Goal: Task Accomplishment & Management: Complete application form

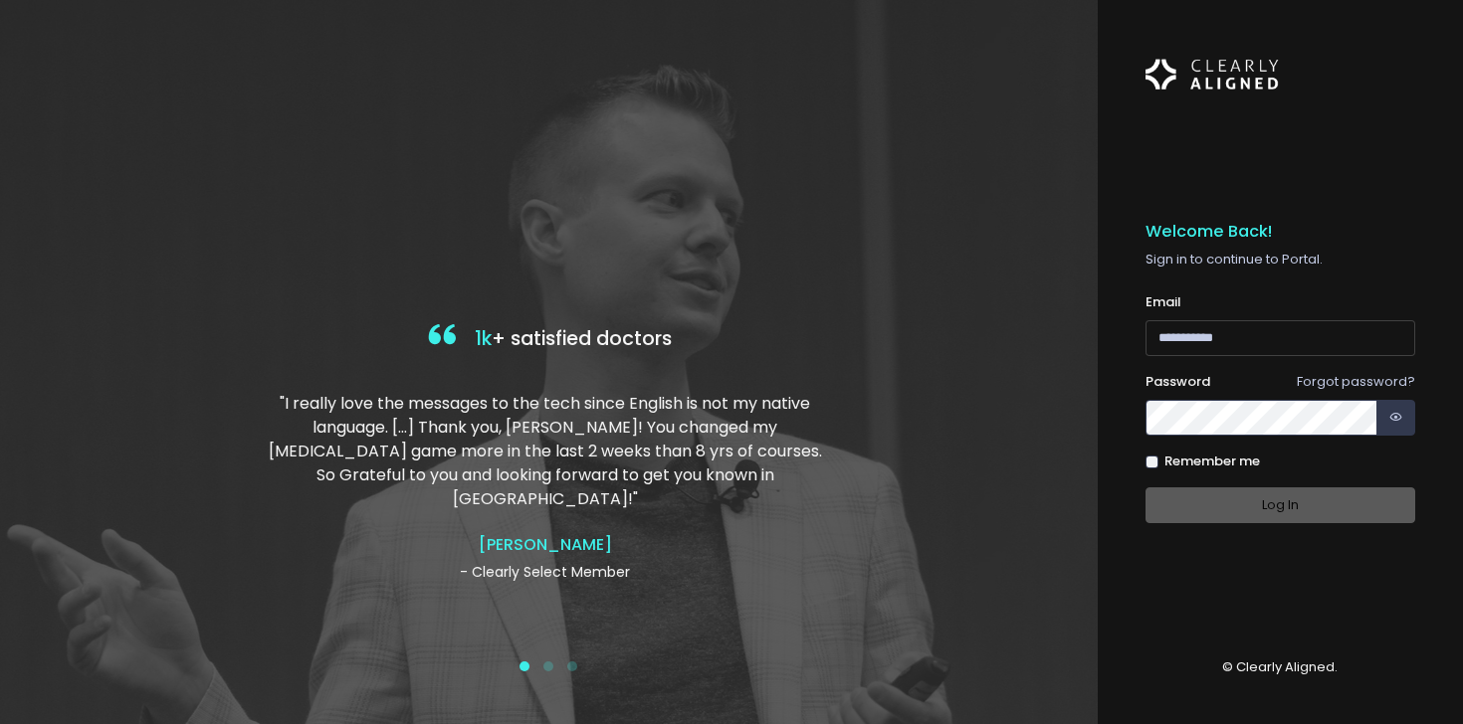
type input "**********"
click at [1216, 505] on div "Log In" at bounding box center [1280, 506] width 271 height 37
type input "**********"
click at [1277, 510] on div "Log In" at bounding box center [1280, 506] width 271 height 37
click at [1406, 425] on button "button" at bounding box center [1395, 418] width 39 height 37
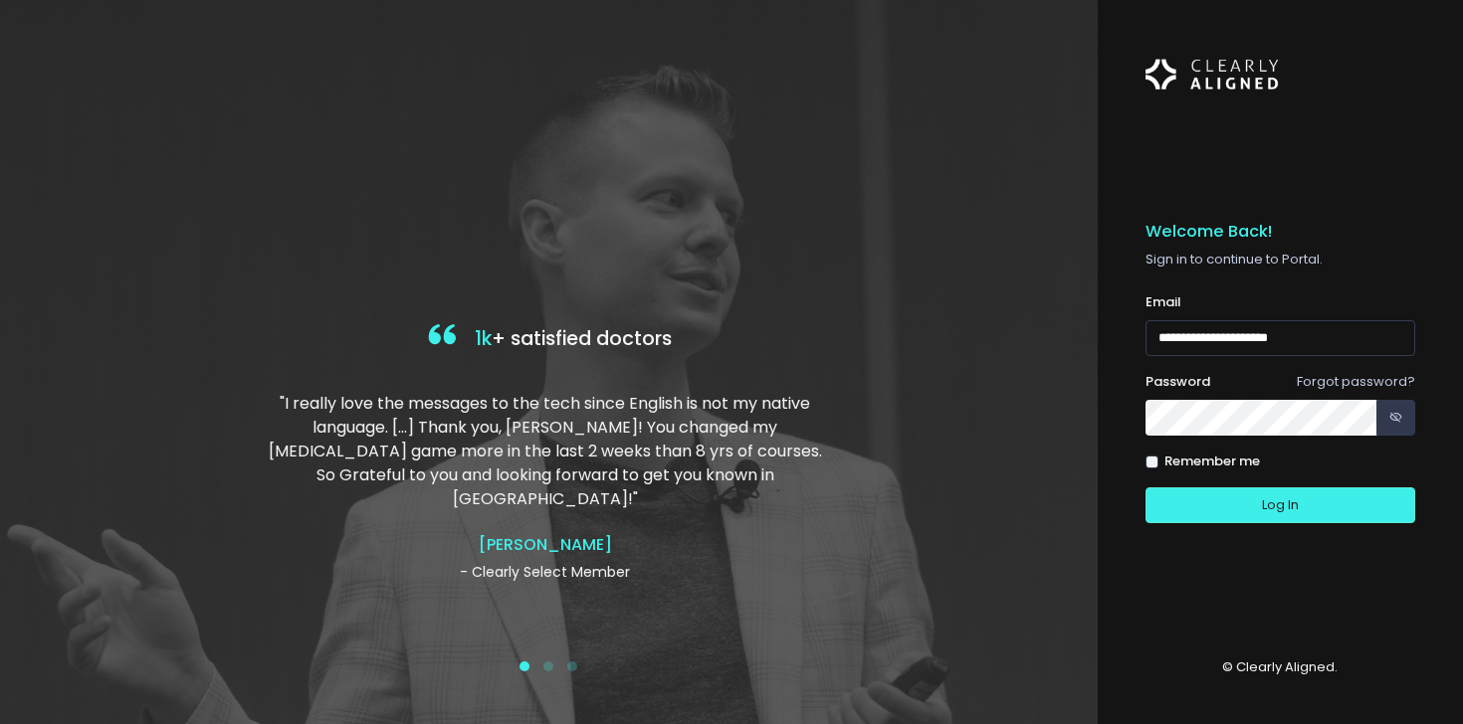
click at [1143, 428] on div "**********" at bounding box center [1281, 362] width 366 height 724
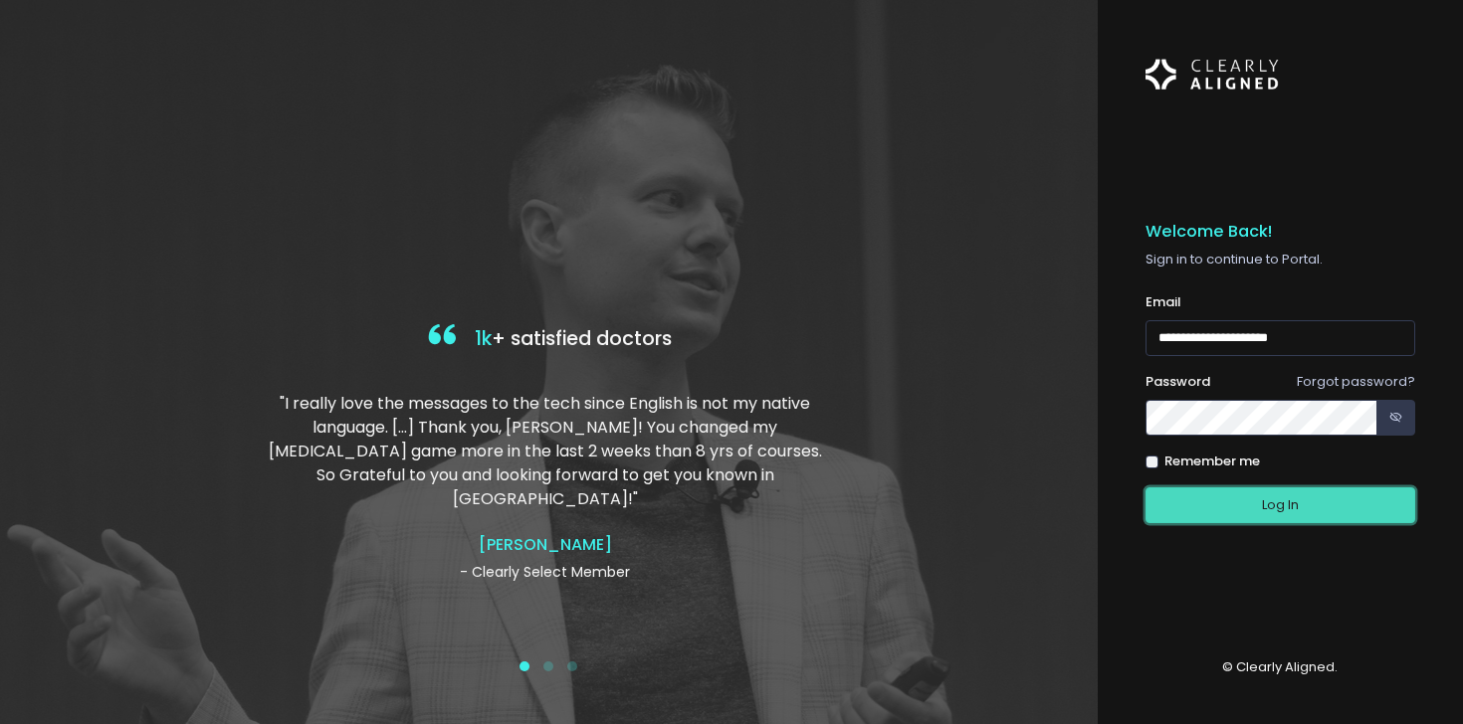
click at [1180, 496] on button "Log In" at bounding box center [1280, 506] width 271 height 37
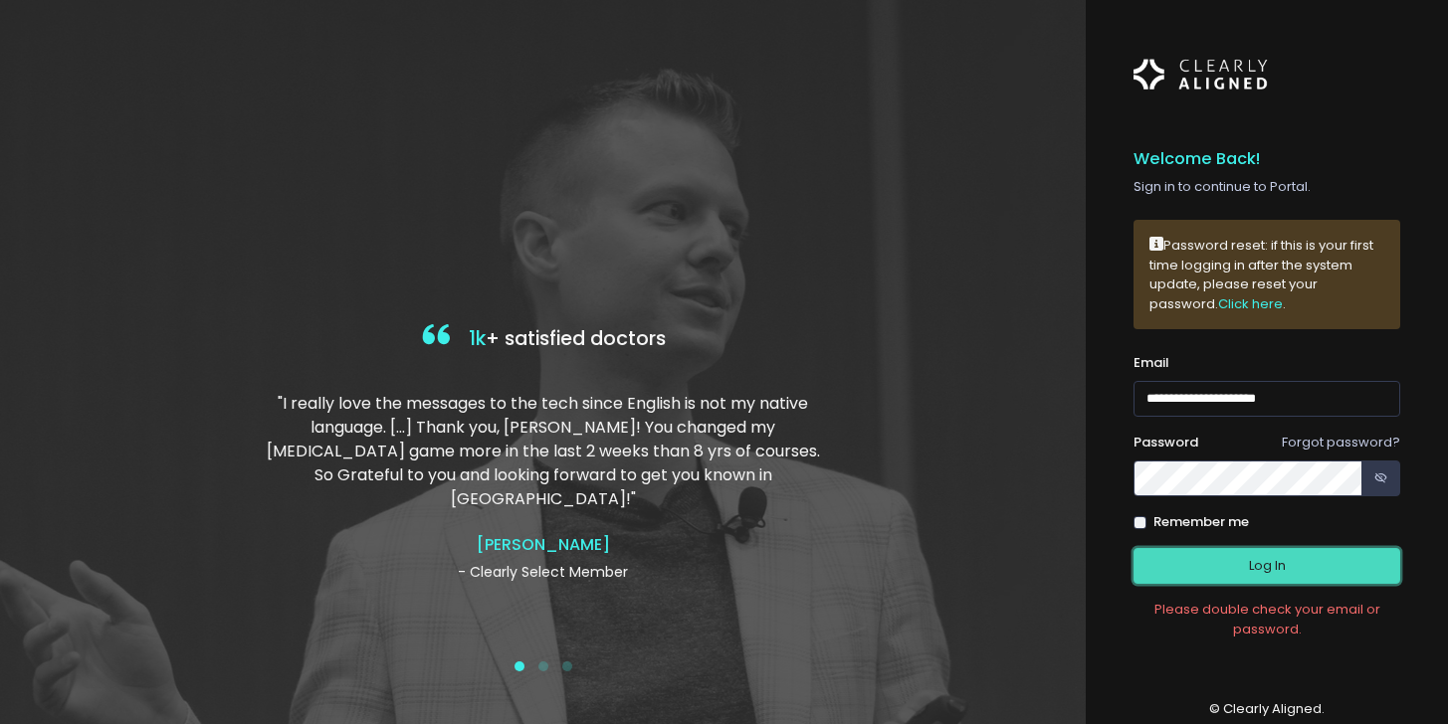
click at [1264, 562] on button "Log In" at bounding box center [1266, 566] width 267 height 37
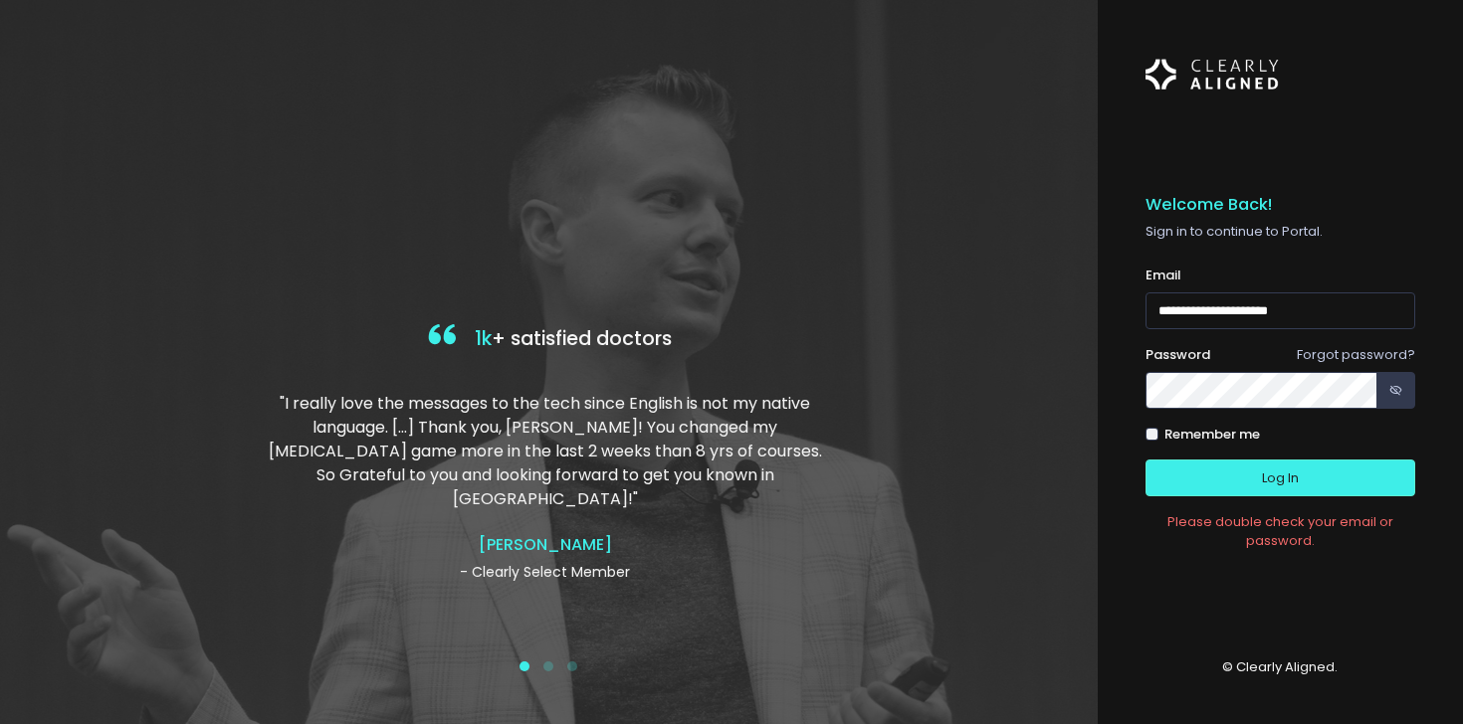
click at [1347, 354] on link "Forgot password?" at bounding box center [1356, 354] width 118 height 19
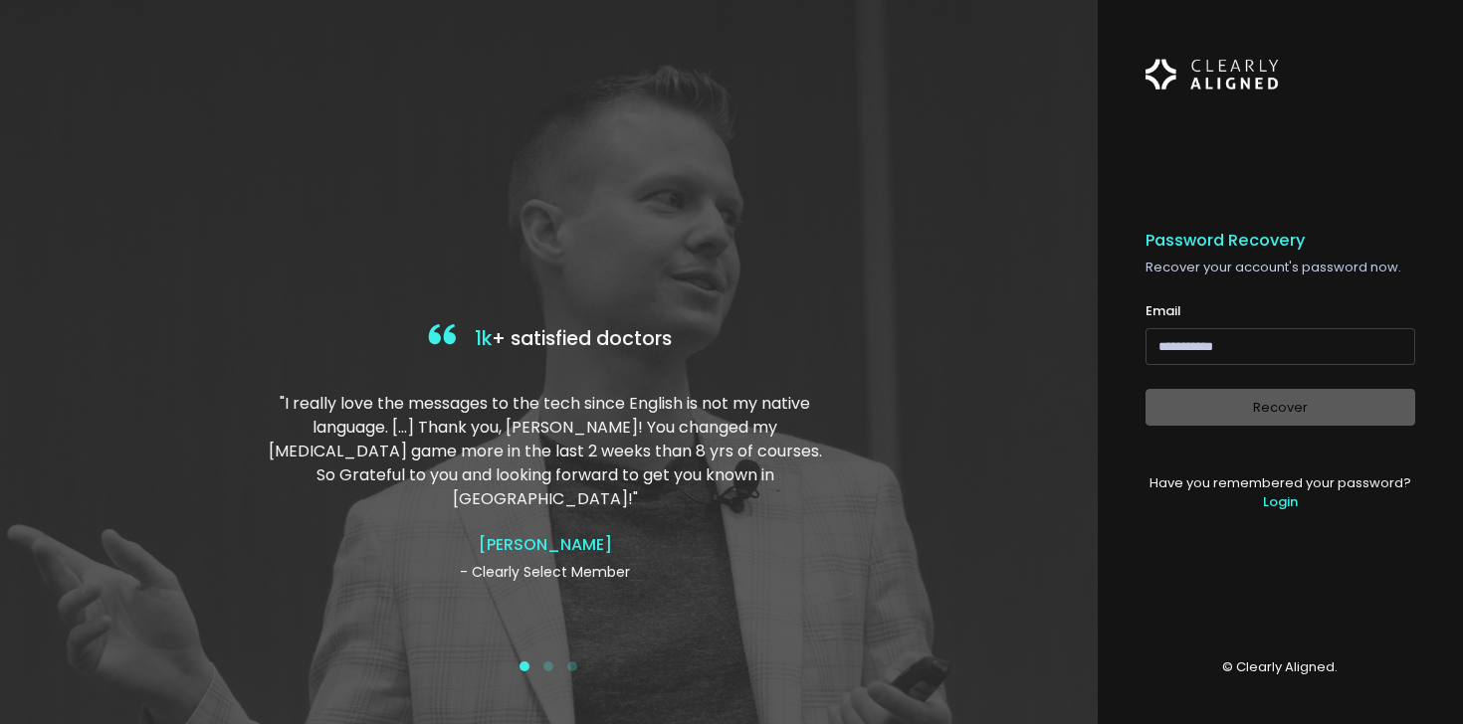
click at [1258, 351] on input "email" at bounding box center [1280, 346] width 271 height 37
type input "**********"
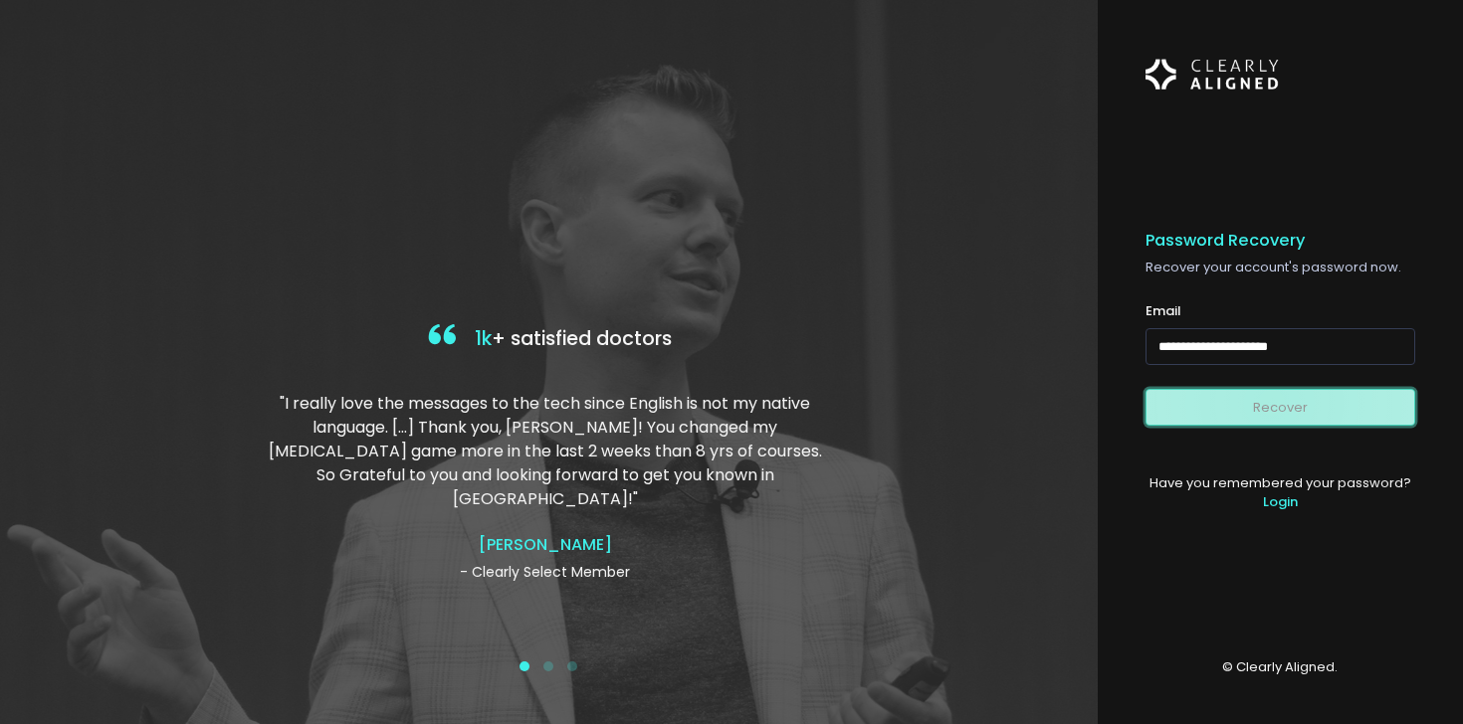
click at [1271, 402] on button "Recover" at bounding box center [1280, 407] width 271 height 37
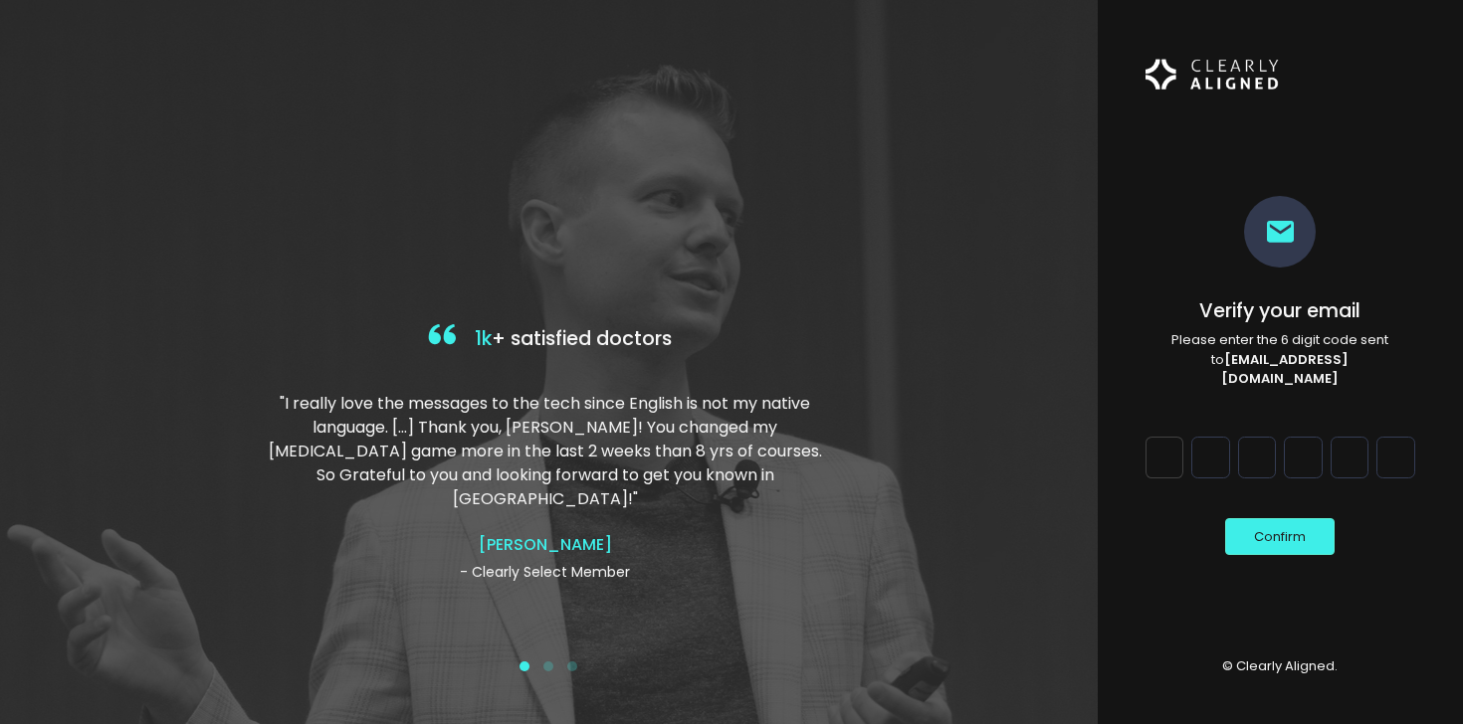
click at [1174, 453] on input "Digit 1" at bounding box center [1164, 458] width 39 height 42
type input "*"
click at [1209, 440] on input "Digit 2" at bounding box center [1210, 458] width 39 height 42
type input "*"
click at [1238, 454] on input "Digit 3" at bounding box center [1257, 458] width 39 height 42
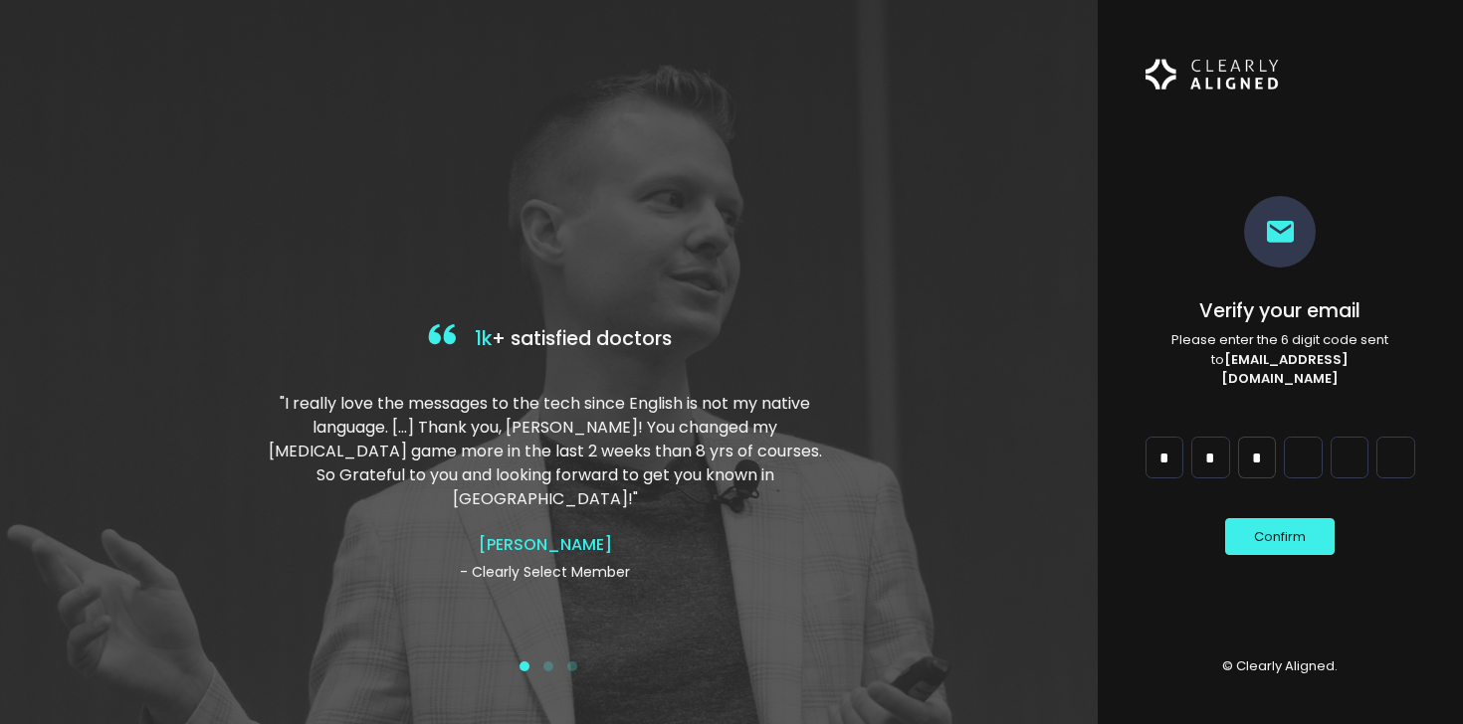
type input "*"
click at [1293, 454] on input "Digit 4" at bounding box center [1303, 458] width 39 height 42
type input "*"
click at [1348, 455] on input "Digit 5" at bounding box center [1349, 458] width 39 height 42
type input "*"
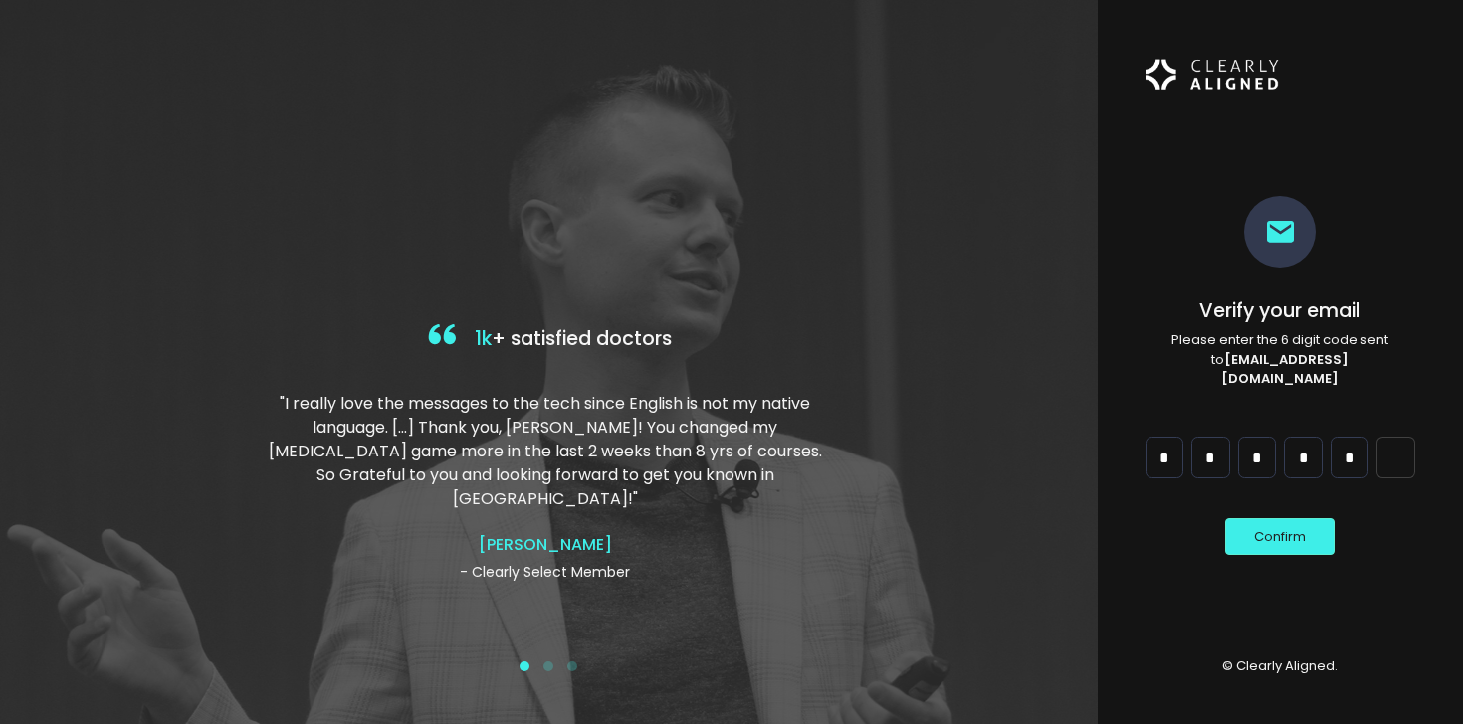
click at [1380, 454] on input "Digit 6" at bounding box center [1395, 458] width 39 height 42
type input "*"
click at [1282, 519] on button "Confirm" at bounding box center [1279, 536] width 109 height 37
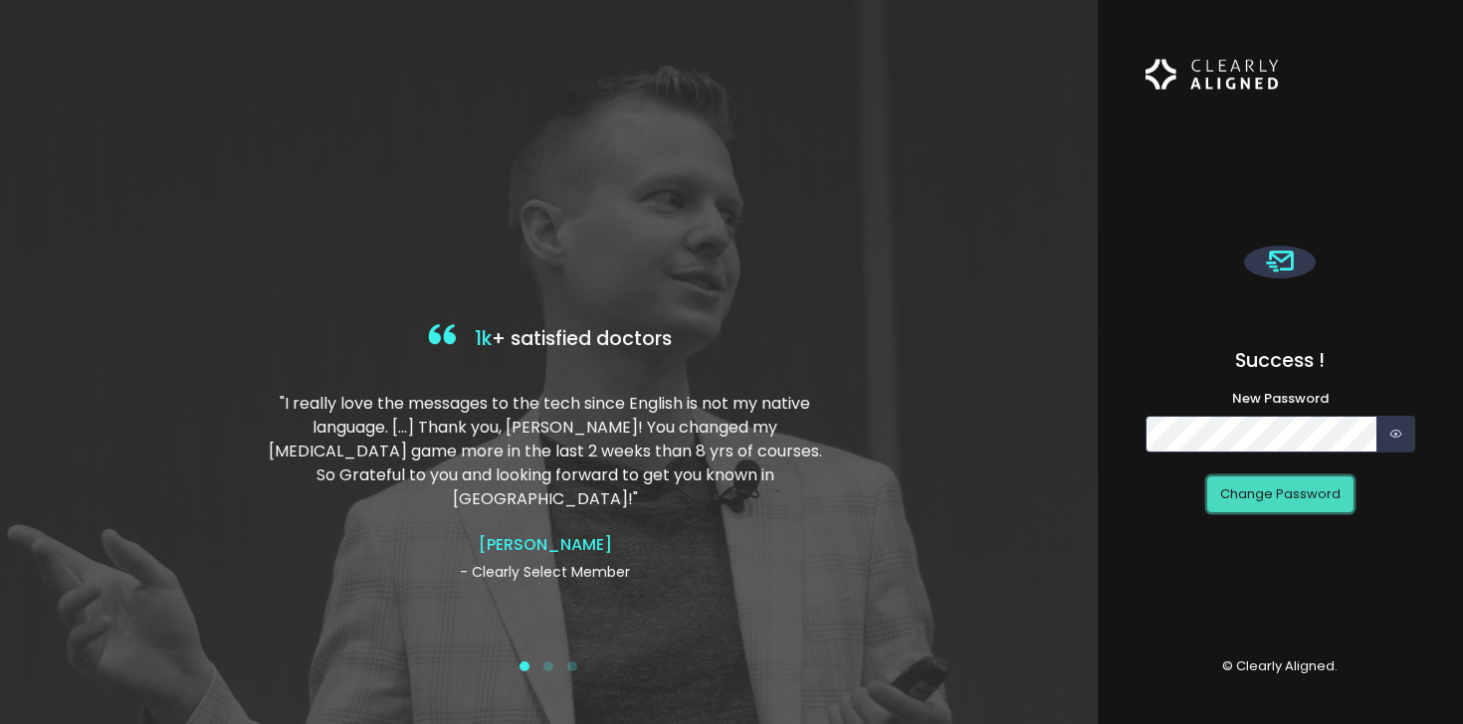
click at [1228, 502] on button "Change Password" at bounding box center [1280, 495] width 146 height 37
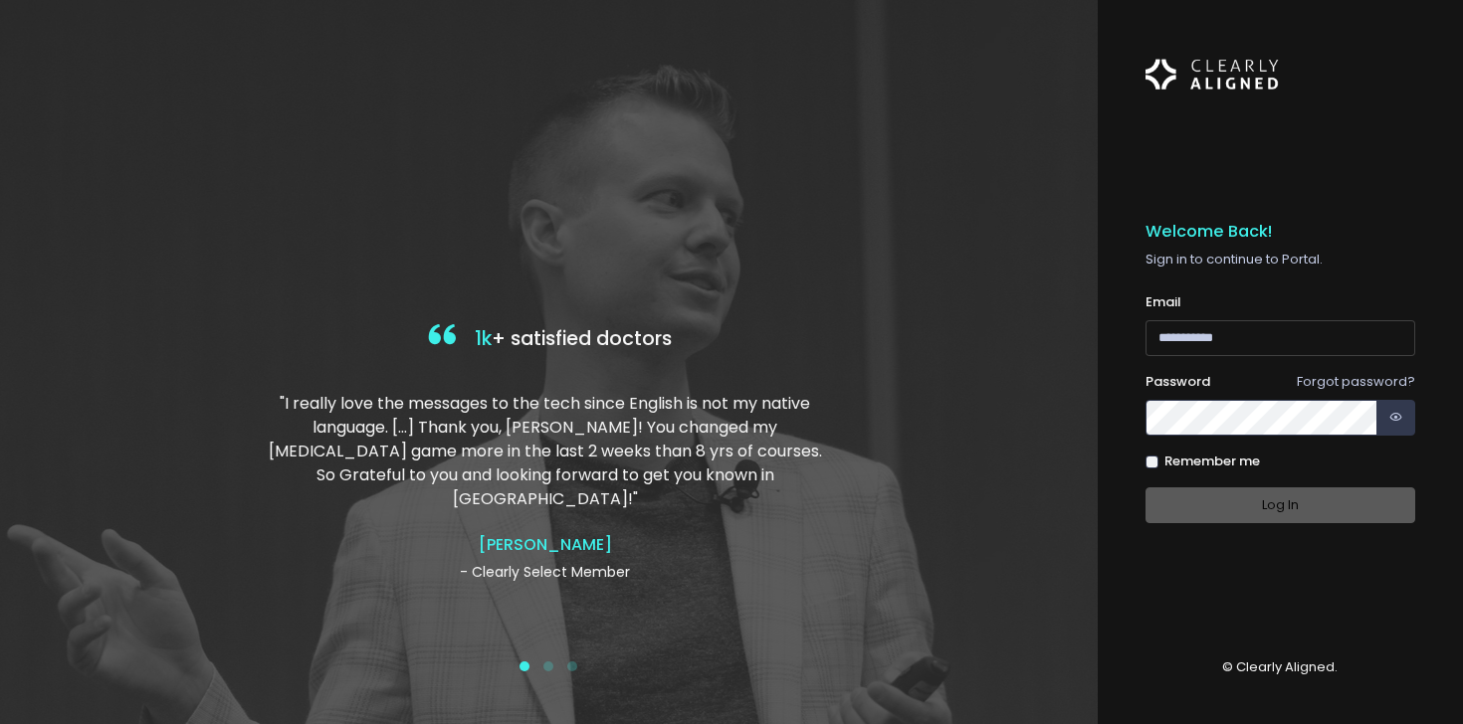
type input "**********"
click at [1394, 414] on icon "button" at bounding box center [1395, 417] width 13 height 19
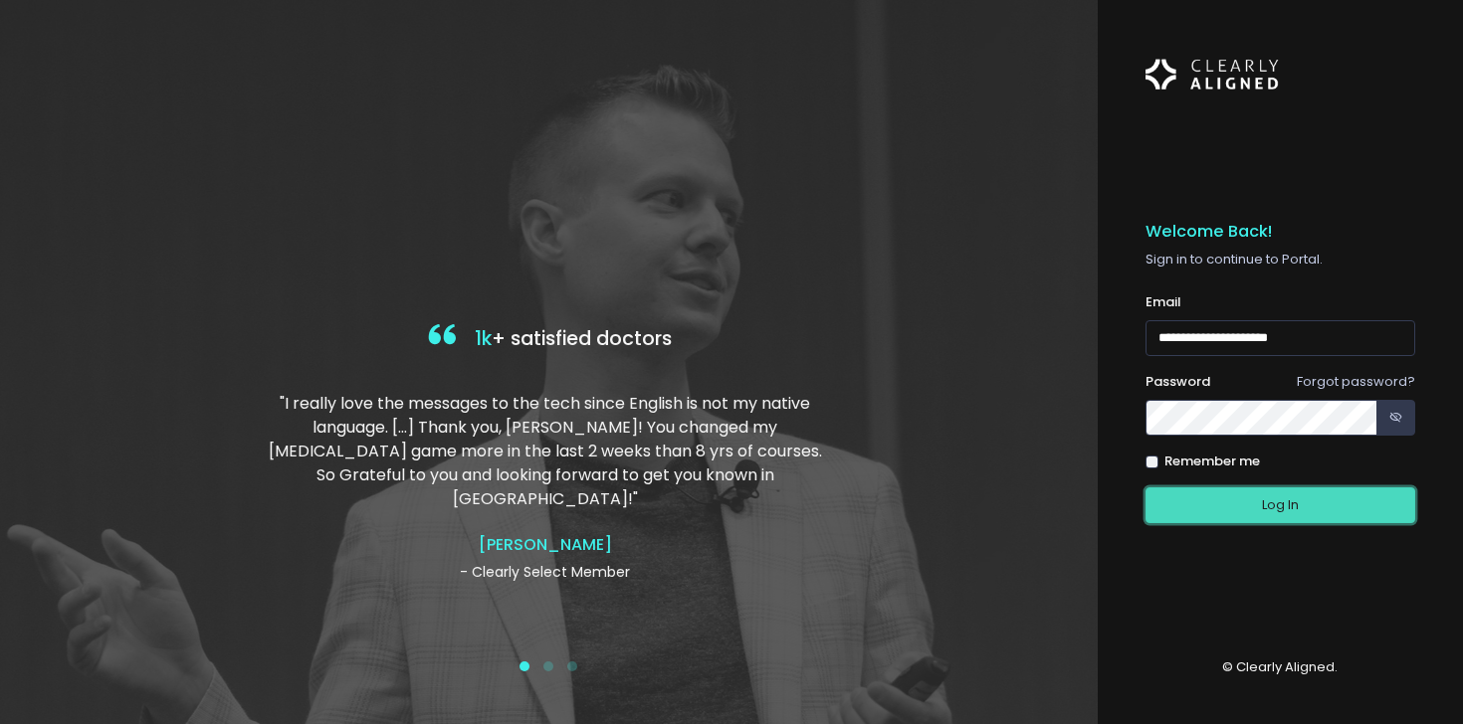
click at [1264, 501] on button "Log In" at bounding box center [1280, 506] width 271 height 37
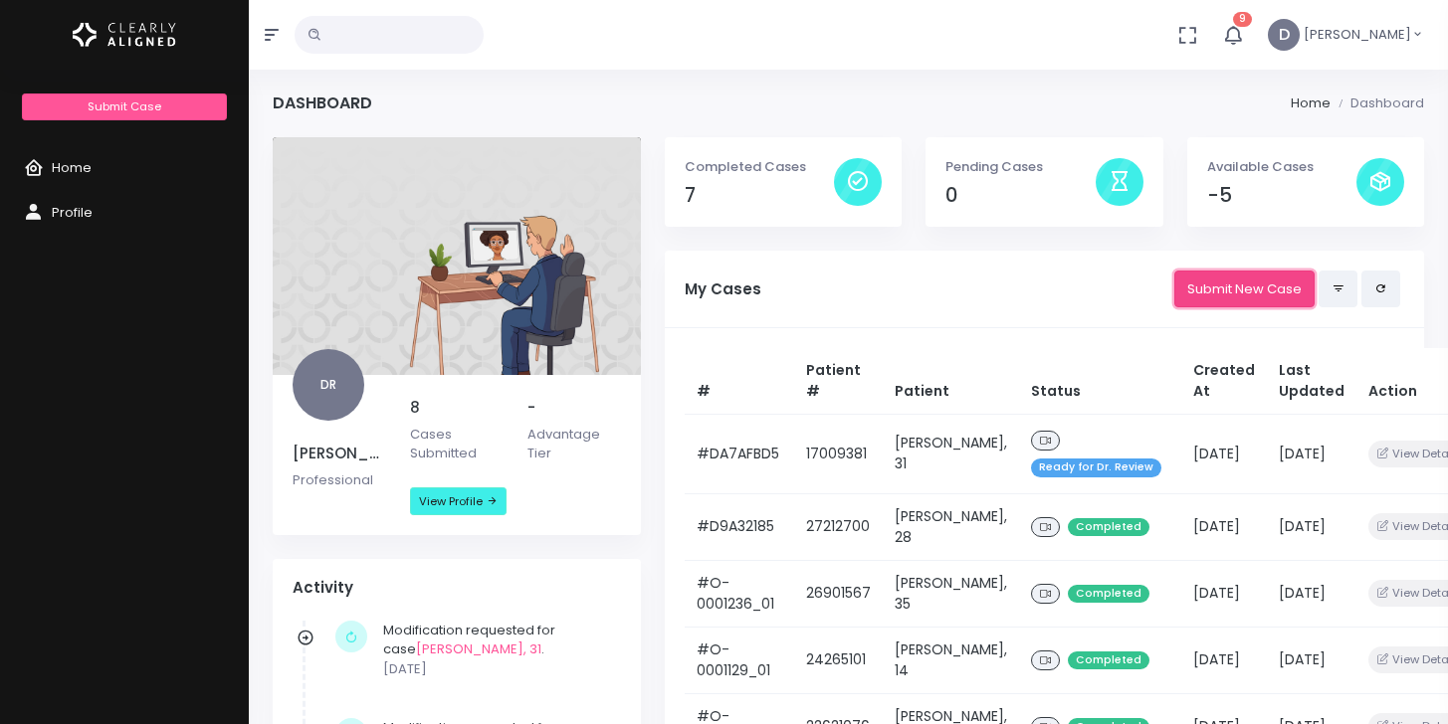
click at [1231, 293] on link "Submit New Case" at bounding box center [1244, 289] width 140 height 37
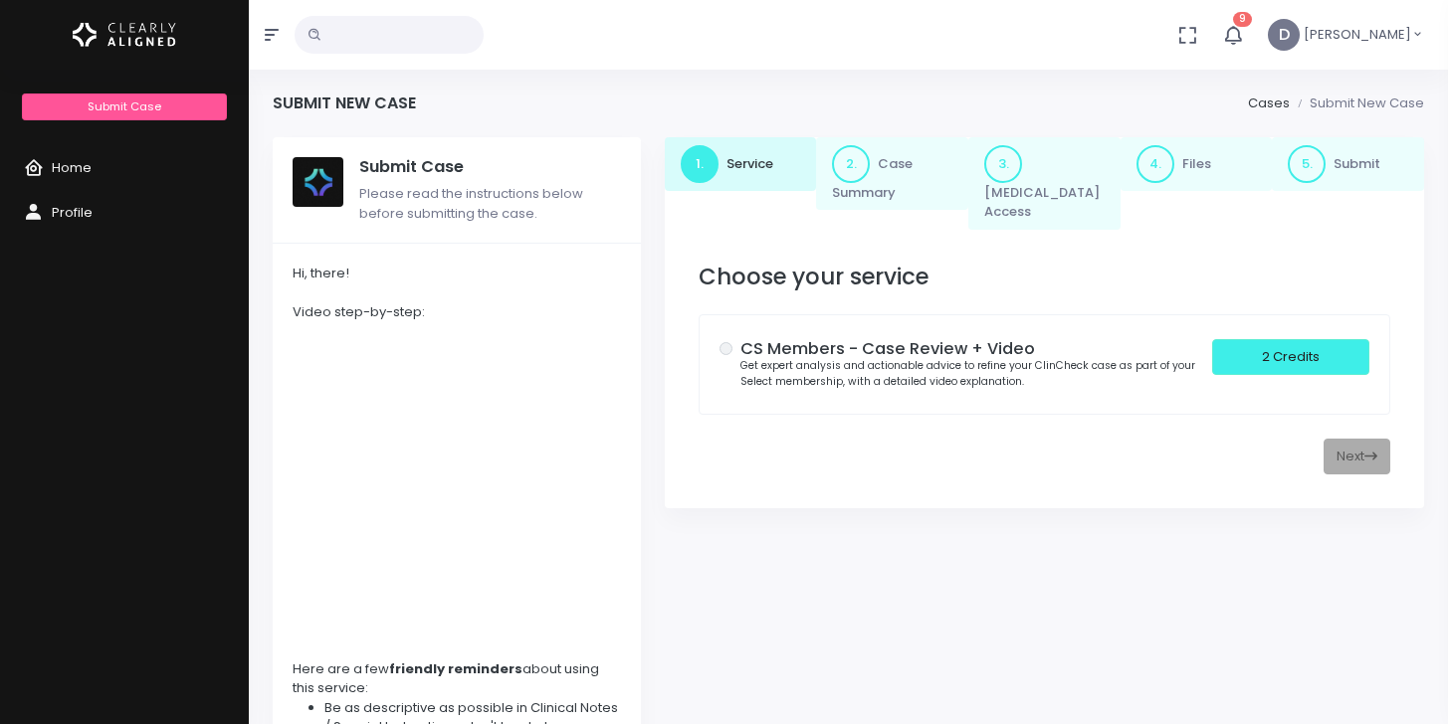
click at [1344, 439] on div "Next" at bounding box center [1045, 457] width 692 height 37
click at [1280, 345] on div "2 Credits" at bounding box center [1290, 357] width 157 height 37
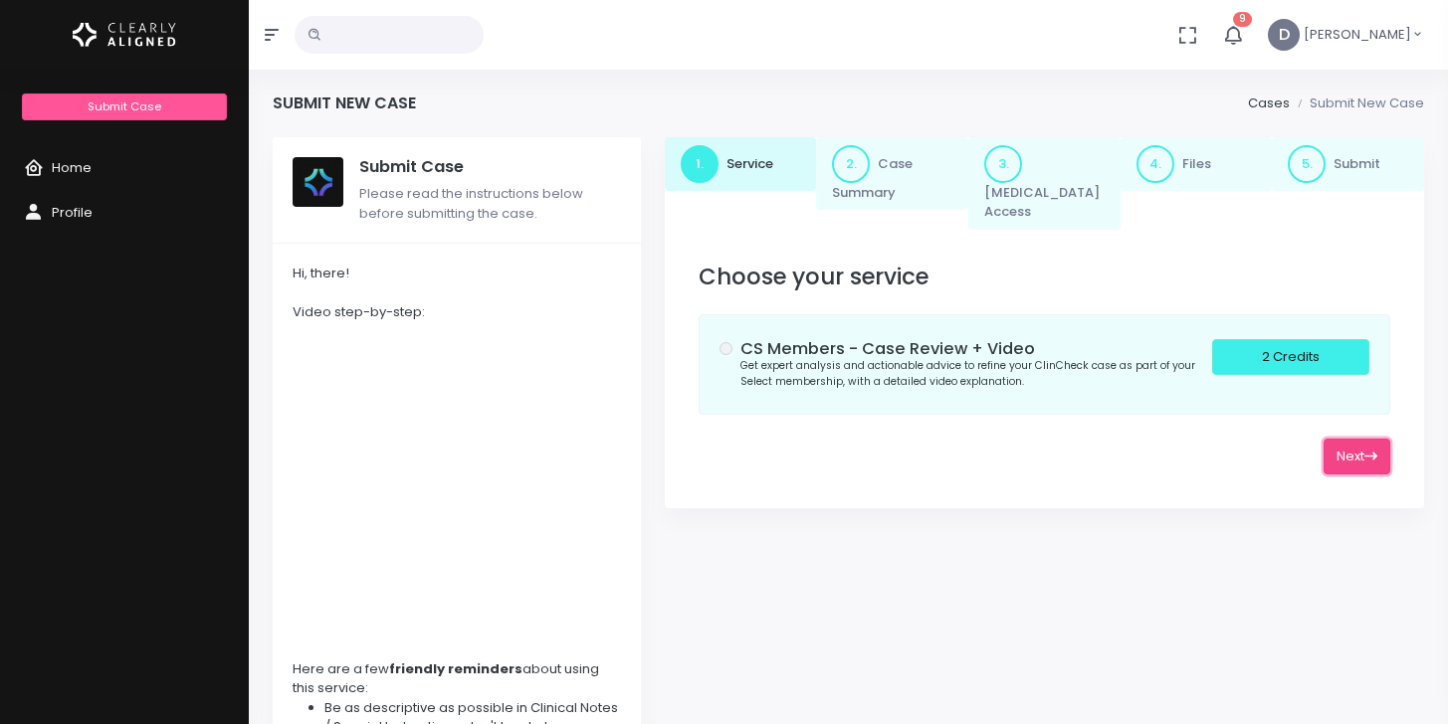
click at [1344, 441] on button "Next" at bounding box center [1356, 457] width 67 height 37
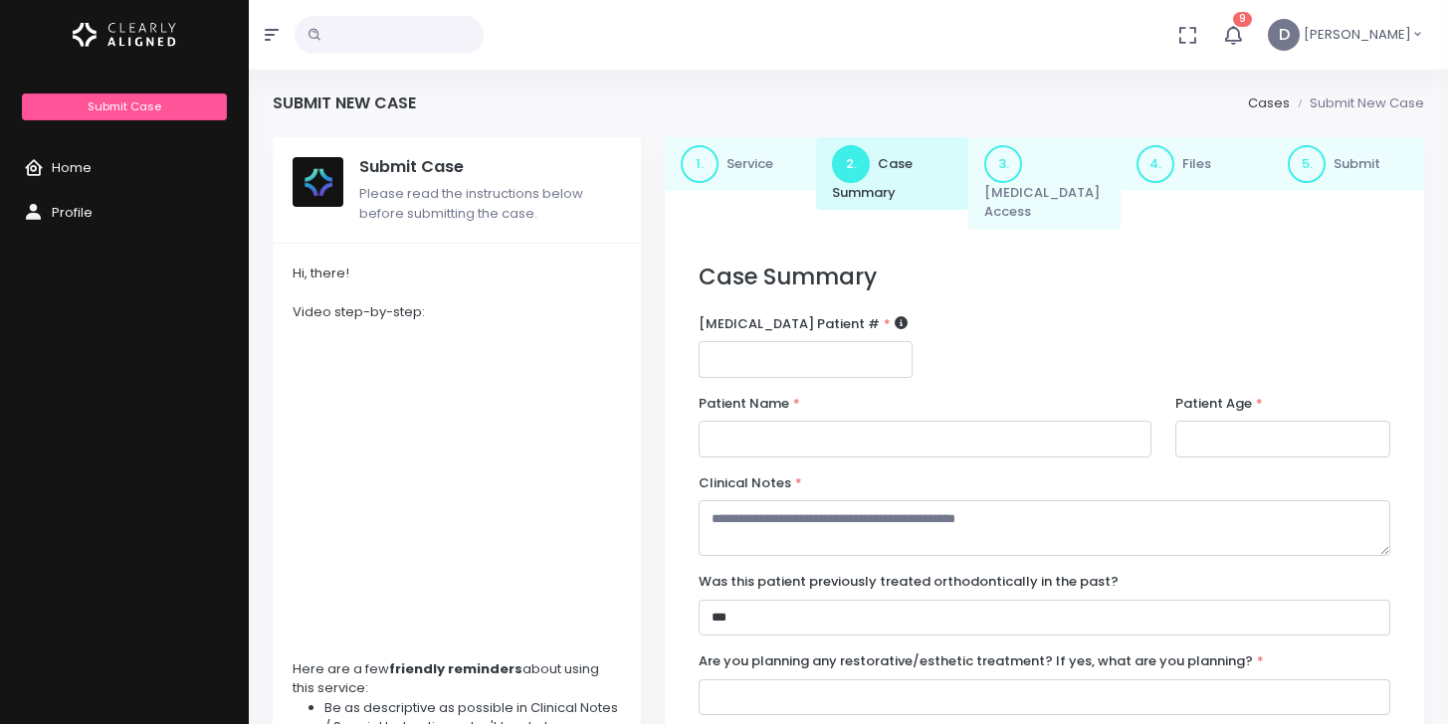
click at [864, 341] on input "number" at bounding box center [806, 359] width 215 height 37
paste input "********"
click at [888, 347] on input "***" at bounding box center [806, 359] width 215 height 37
type input "*"
paste input "********"
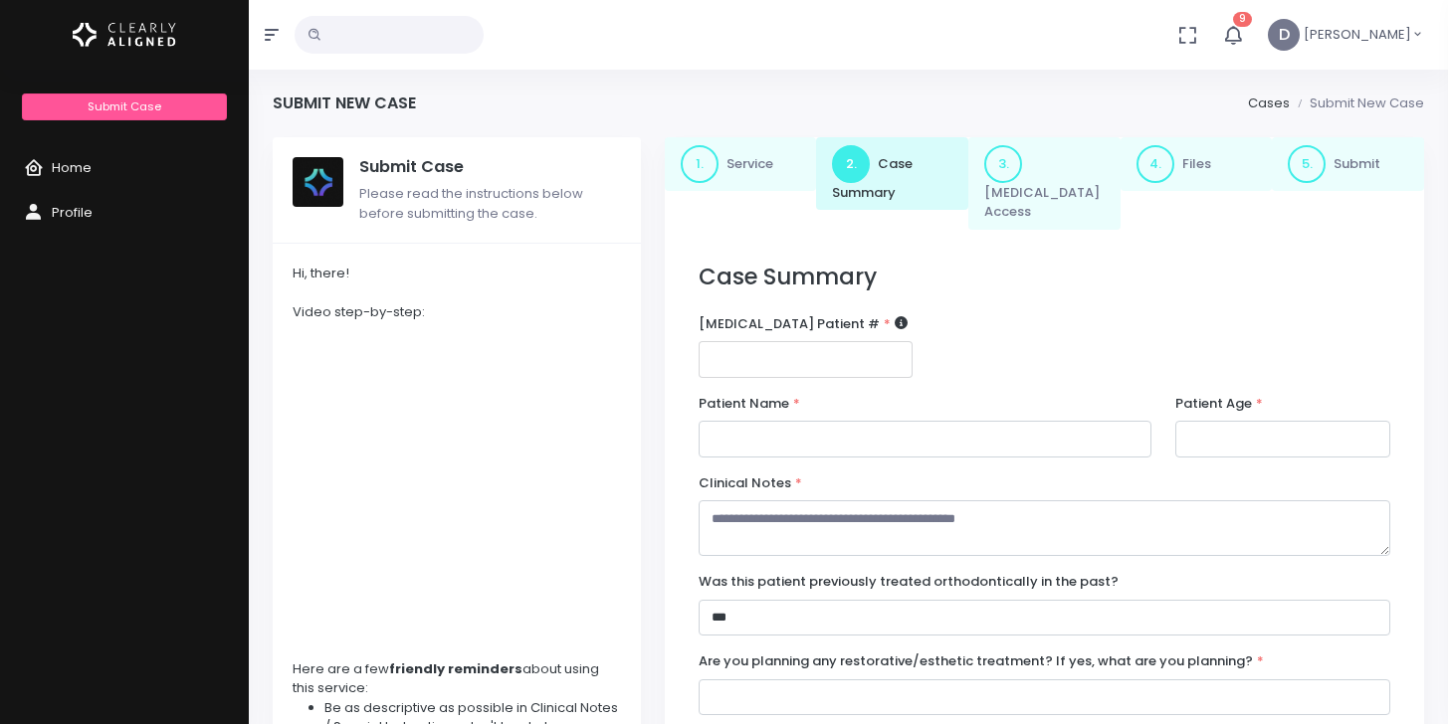
type input "********"
click at [957, 359] on div "[MEDICAL_DATA] Patient # * (Obrigatório) ********" at bounding box center [1044, 354] width 715 height 80
click at [913, 427] on input "text" at bounding box center [926, 439] width 454 height 37
type input "**********"
click at [1264, 421] on input "number" at bounding box center [1282, 439] width 215 height 37
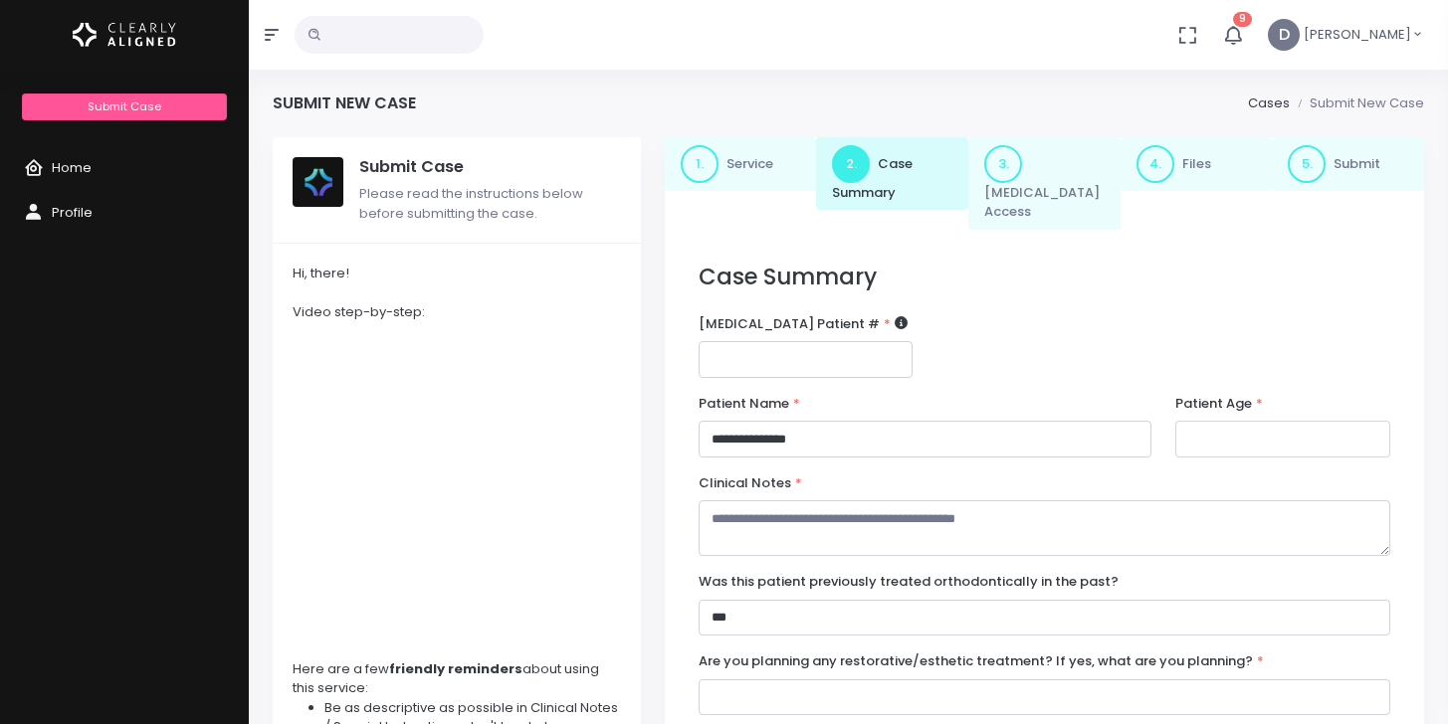
type input "**"
click at [1078, 505] on textarea at bounding box center [1045, 529] width 692 height 56
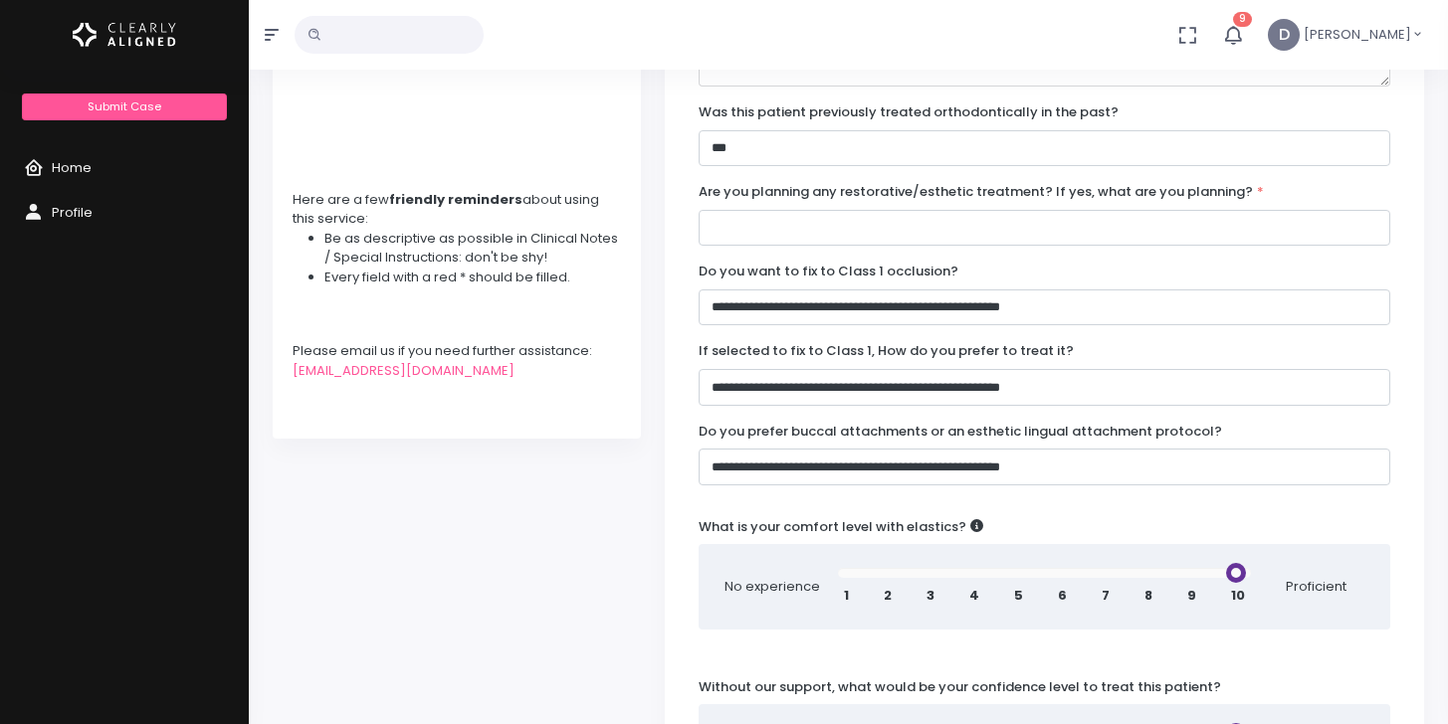
scroll to position [464, 0]
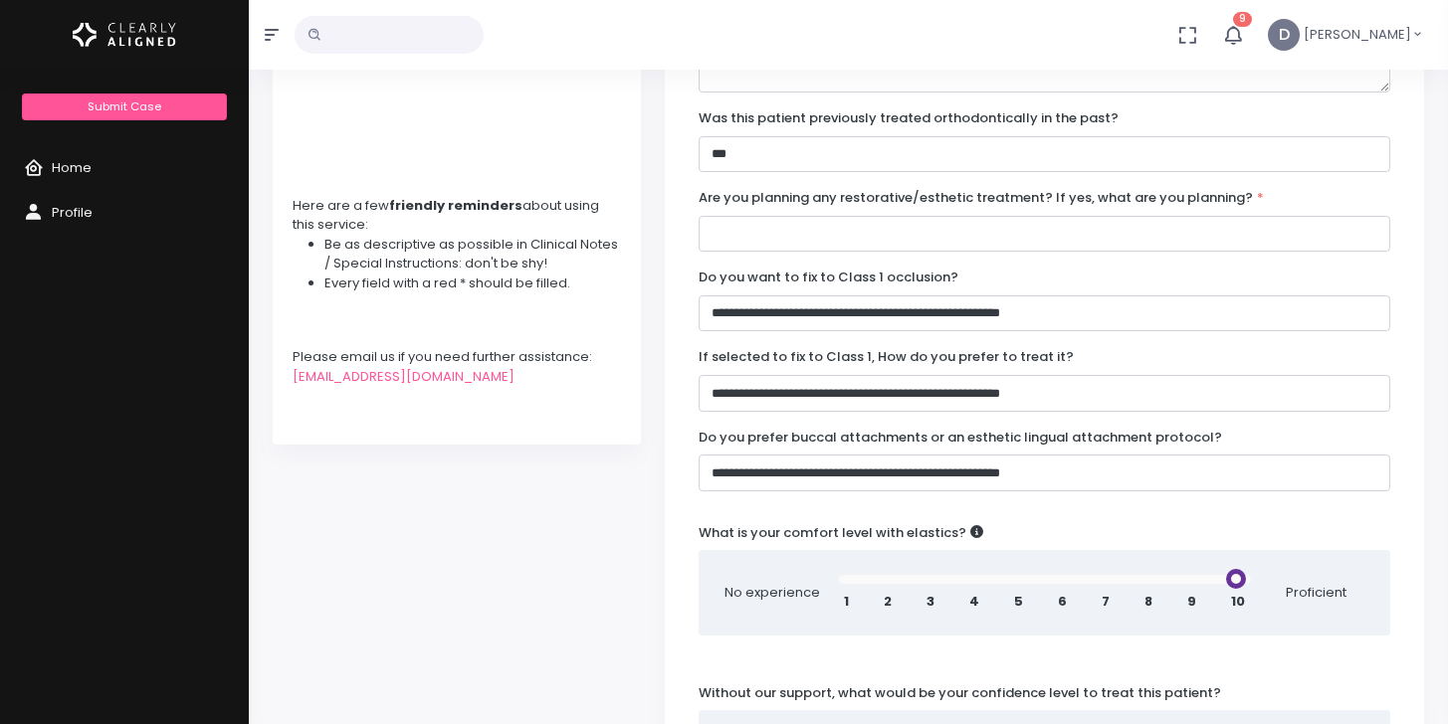
click at [1141, 592] on div "1 2 3 4 5 6 7 8 9 10" at bounding box center [1044, 602] width 413 height 20
click at [1144, 592] on span "8" at bounding box center [1148, 602] width 8 height 20
drag, startPoint x: 843, startPoint y: 559, endPoint x: 1132, endPoint y: 570, distance: 289.8
type input "*"
click at [1132, 574] on input "range" at bounding box center [1044, 579] width 413 height 10
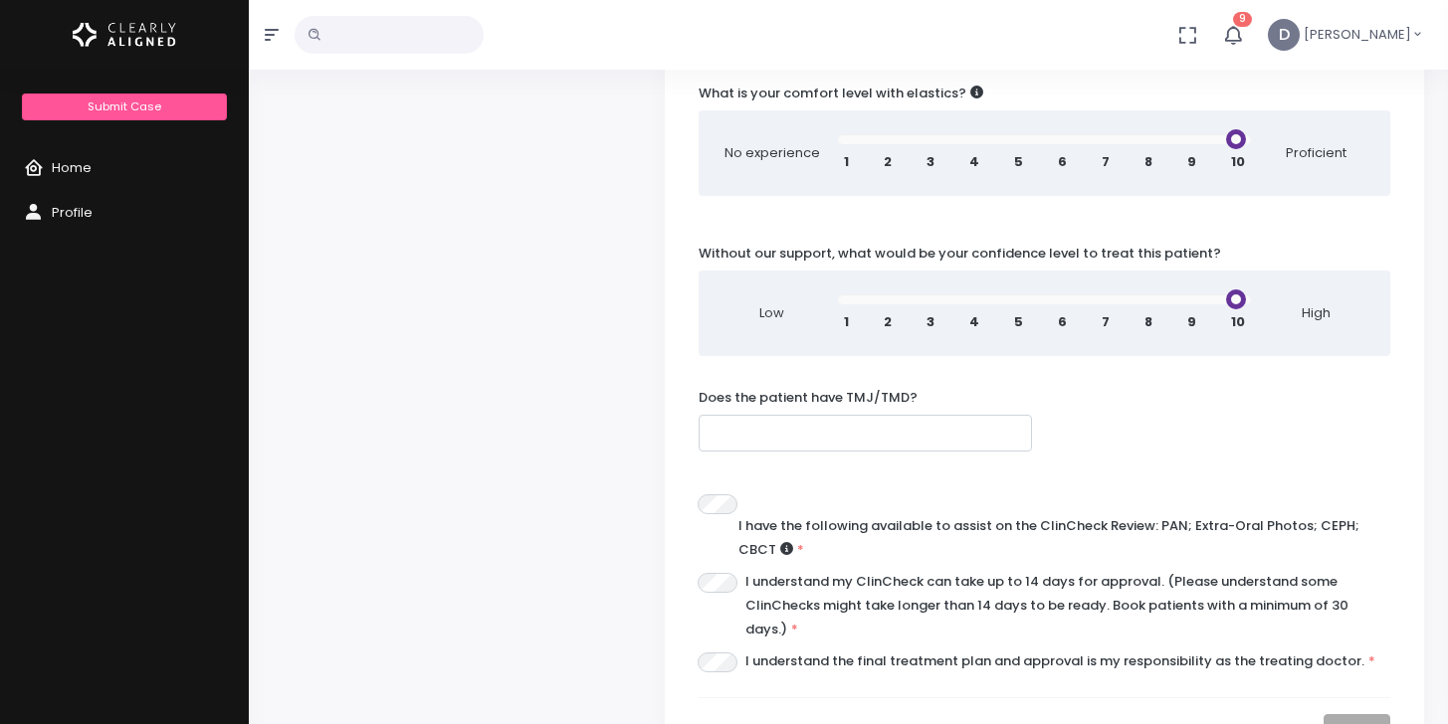
scroll to position [907, 0]
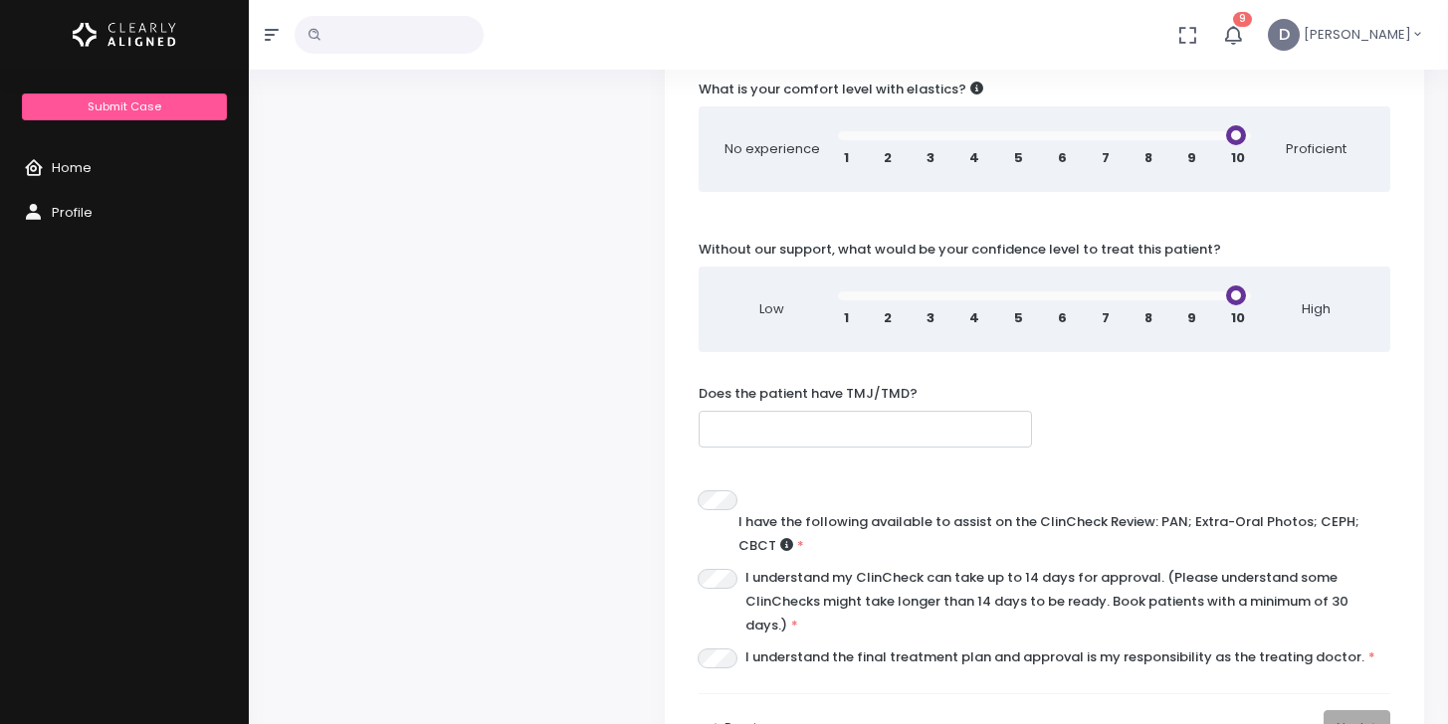
drag, startPoint x: 1020, startPoint y: 277, endPoint x: 1146, endPoint y: 278, distance: 126.4
type input "*"
click at [1147, 291] on input "range" at bounding box center [1044, 296] width 413 height 10
click at [917, 411] on input "text" at bounding box center [866, 429] width 334 height 37
type input "**"
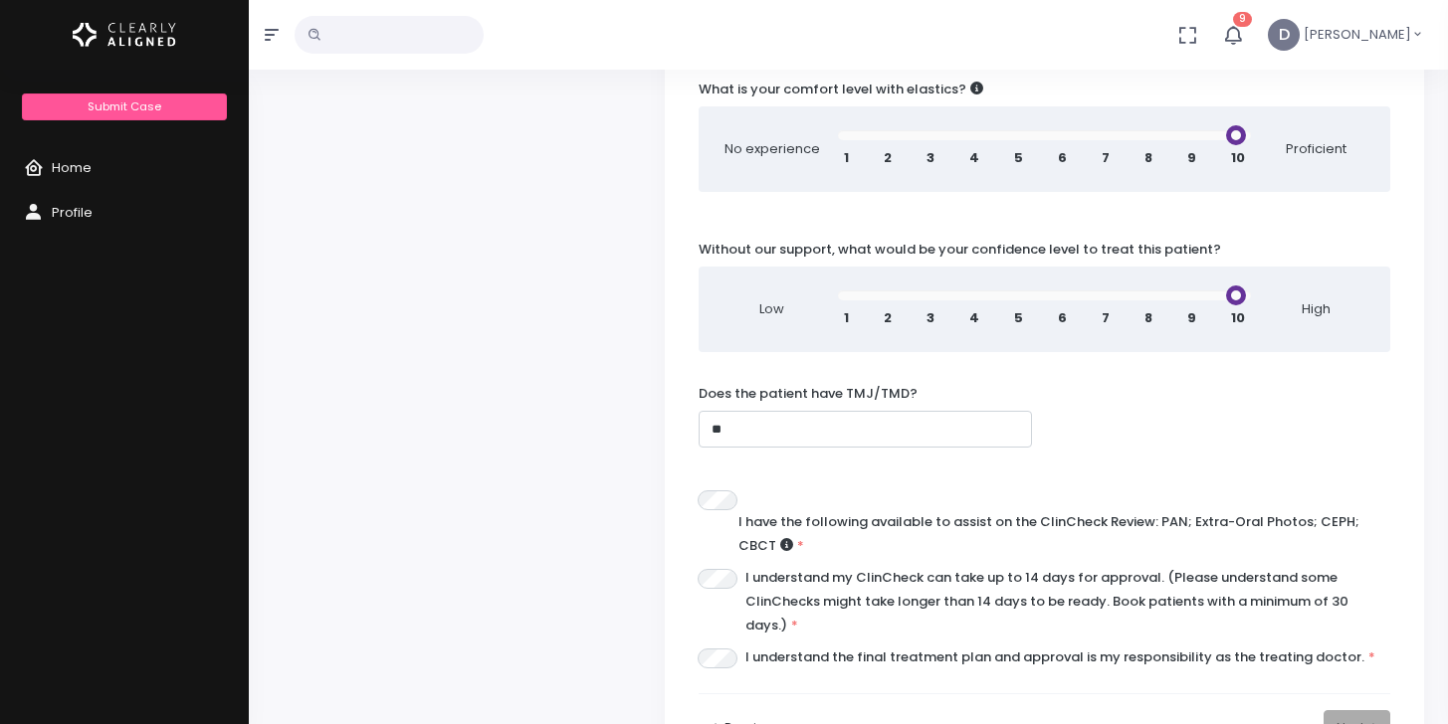
click at [1358, 694] on div "Previous Next" at bounding box center [1045, 721] width 692 height 54
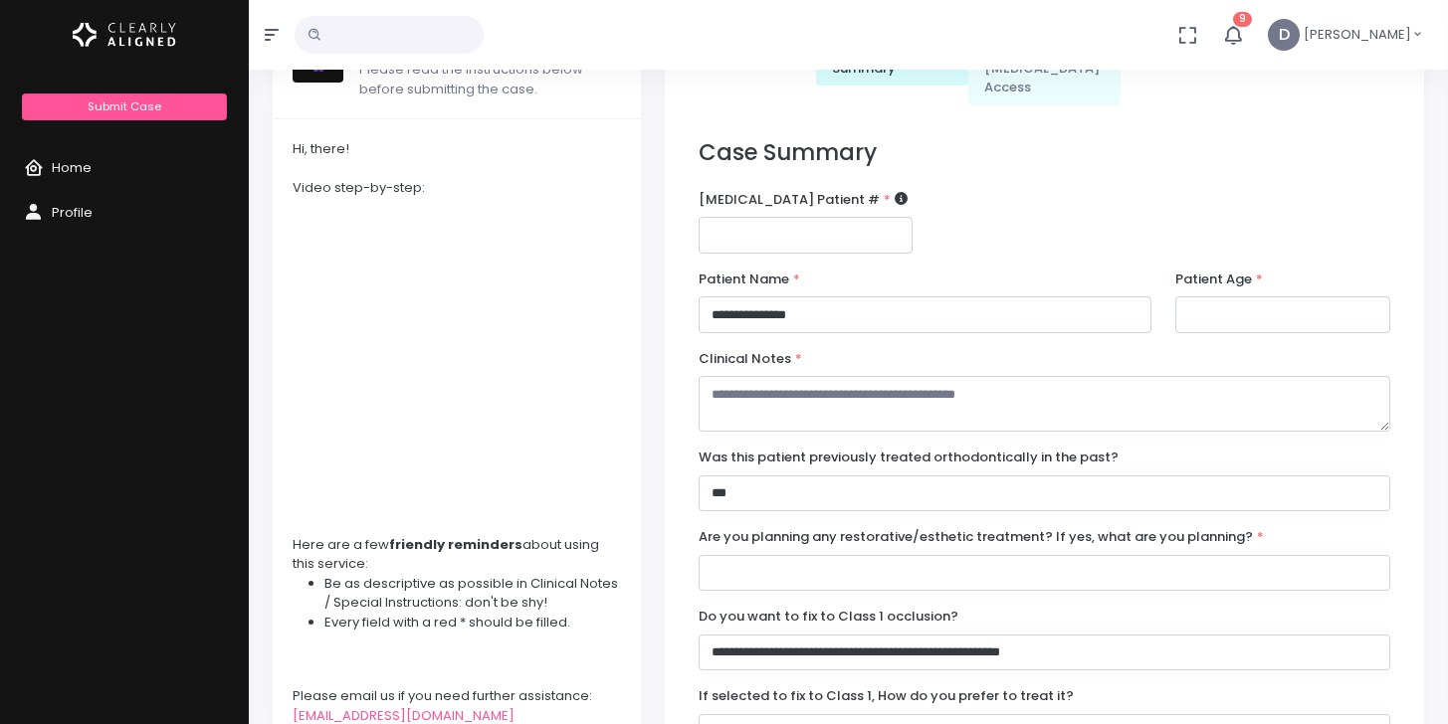
scroll to position [139, 0]
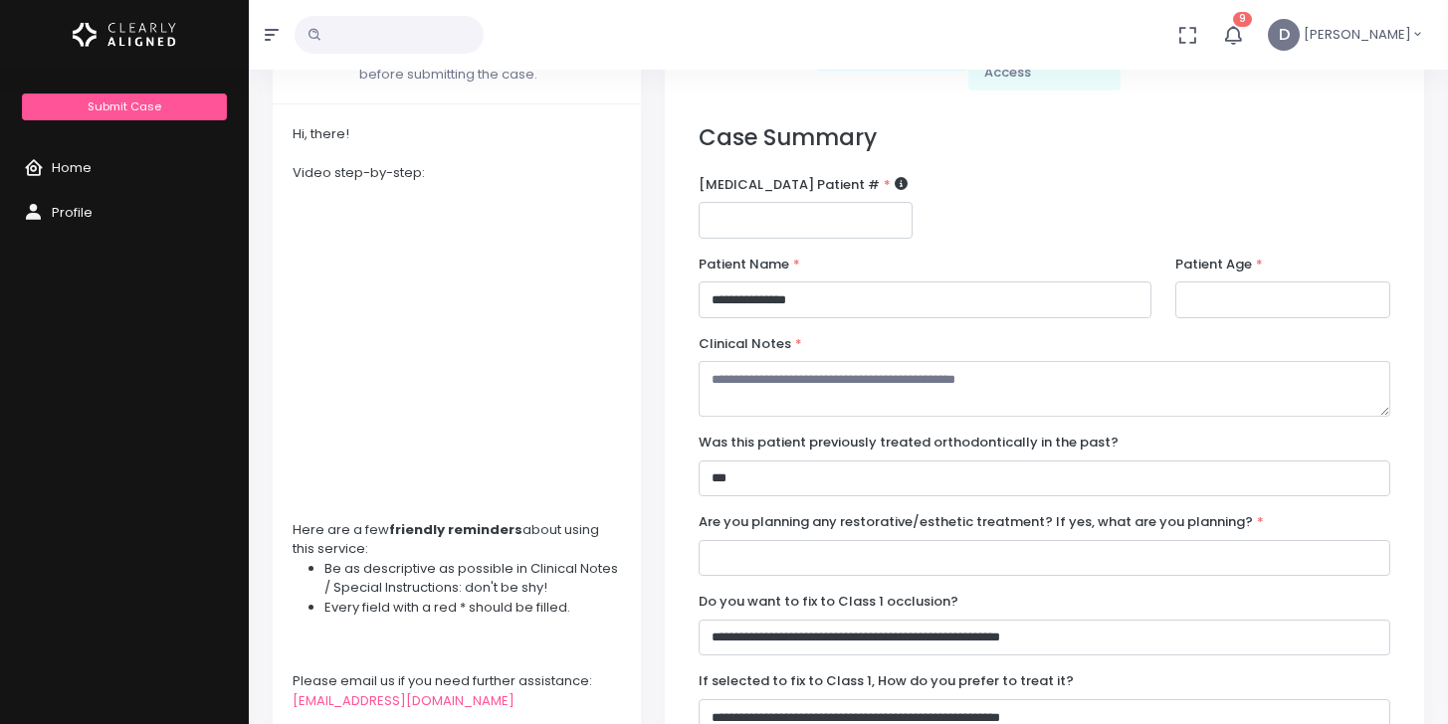
click at [1171, 382] on textarea at bounding box center [1045, 389] width 692 height 56
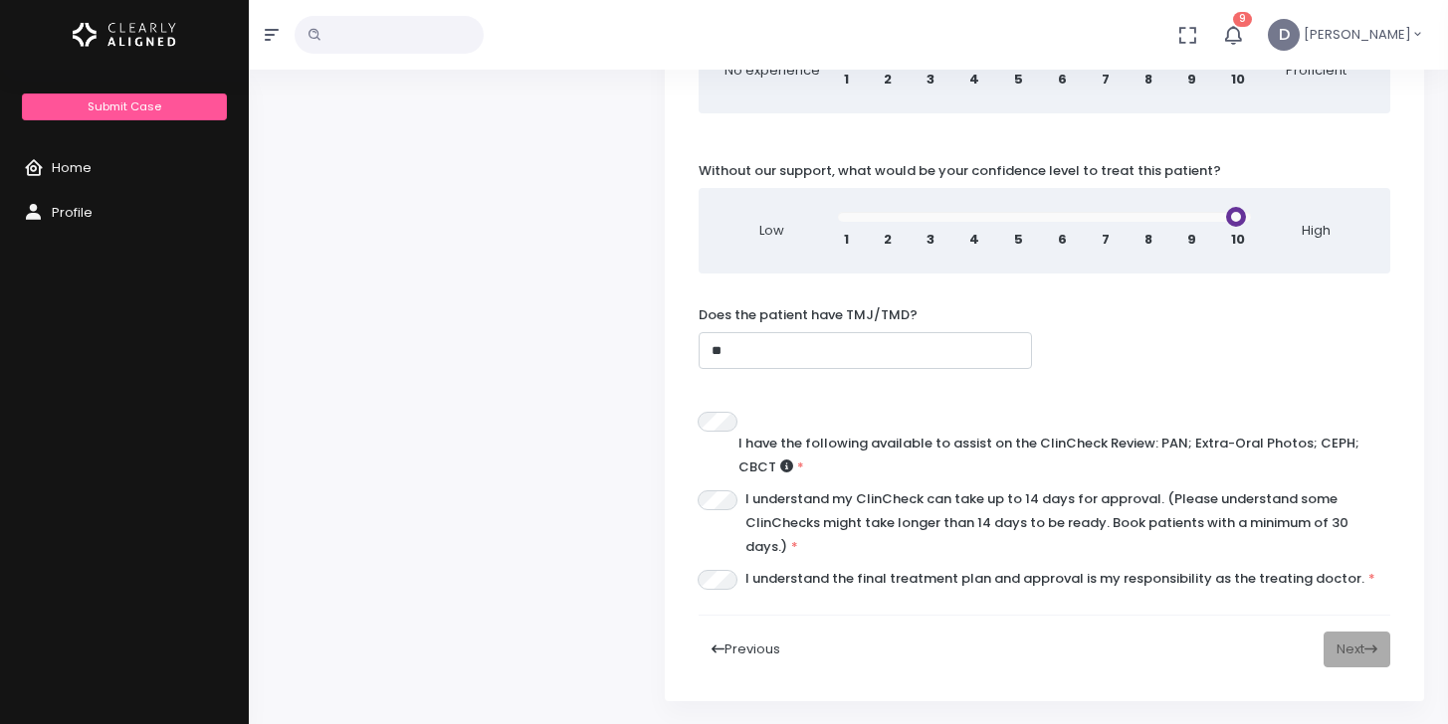
scroll to position [1006, 0]
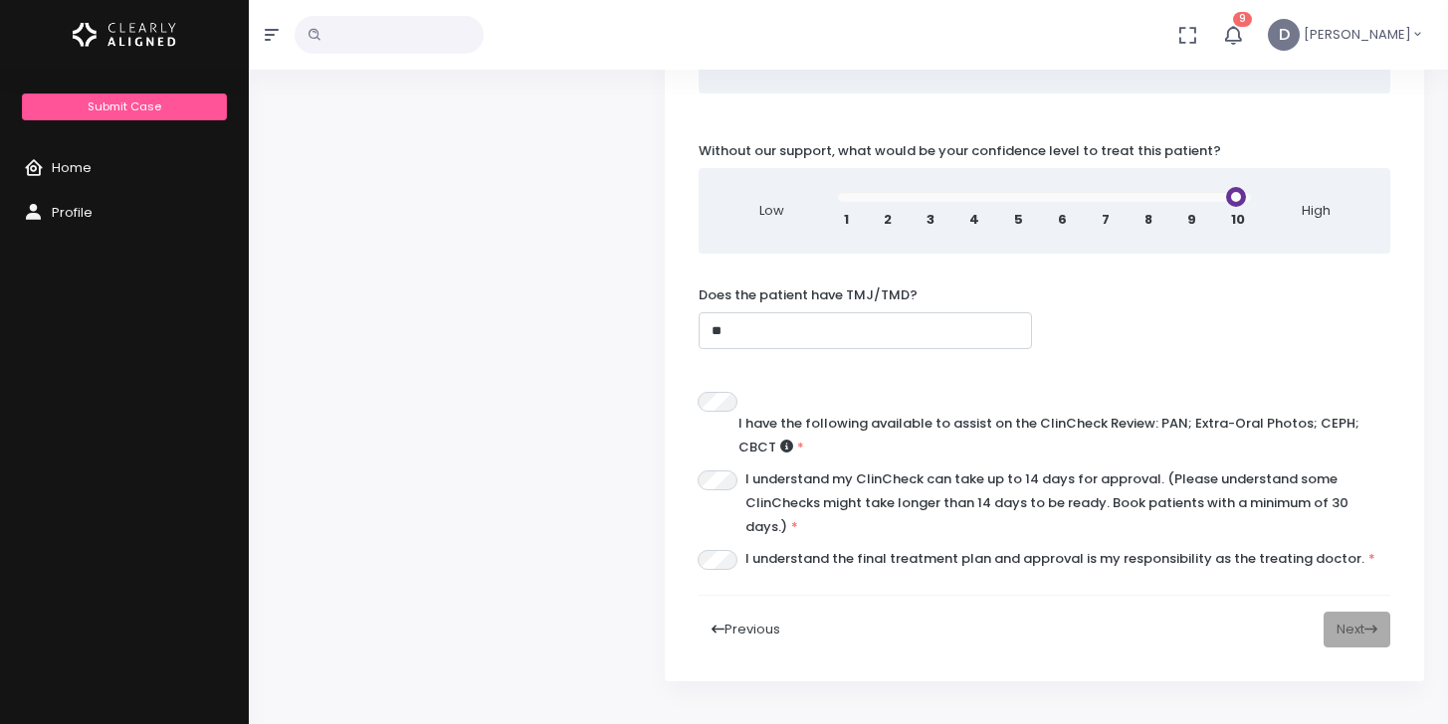
type textarea "**********"
click at [1355, 614] on div "Previous Next" at bounding box center [1045, 630] width 692 height 37
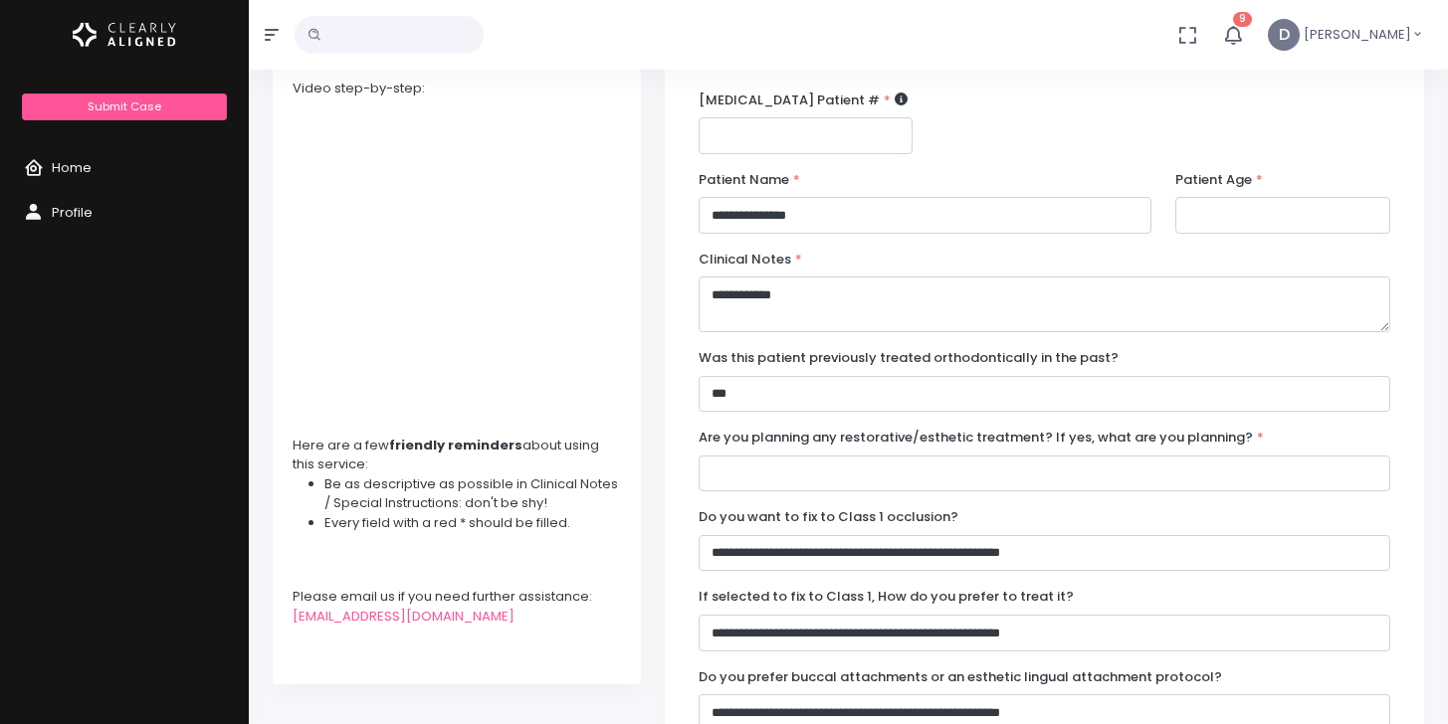
scroll to position [242, 0]
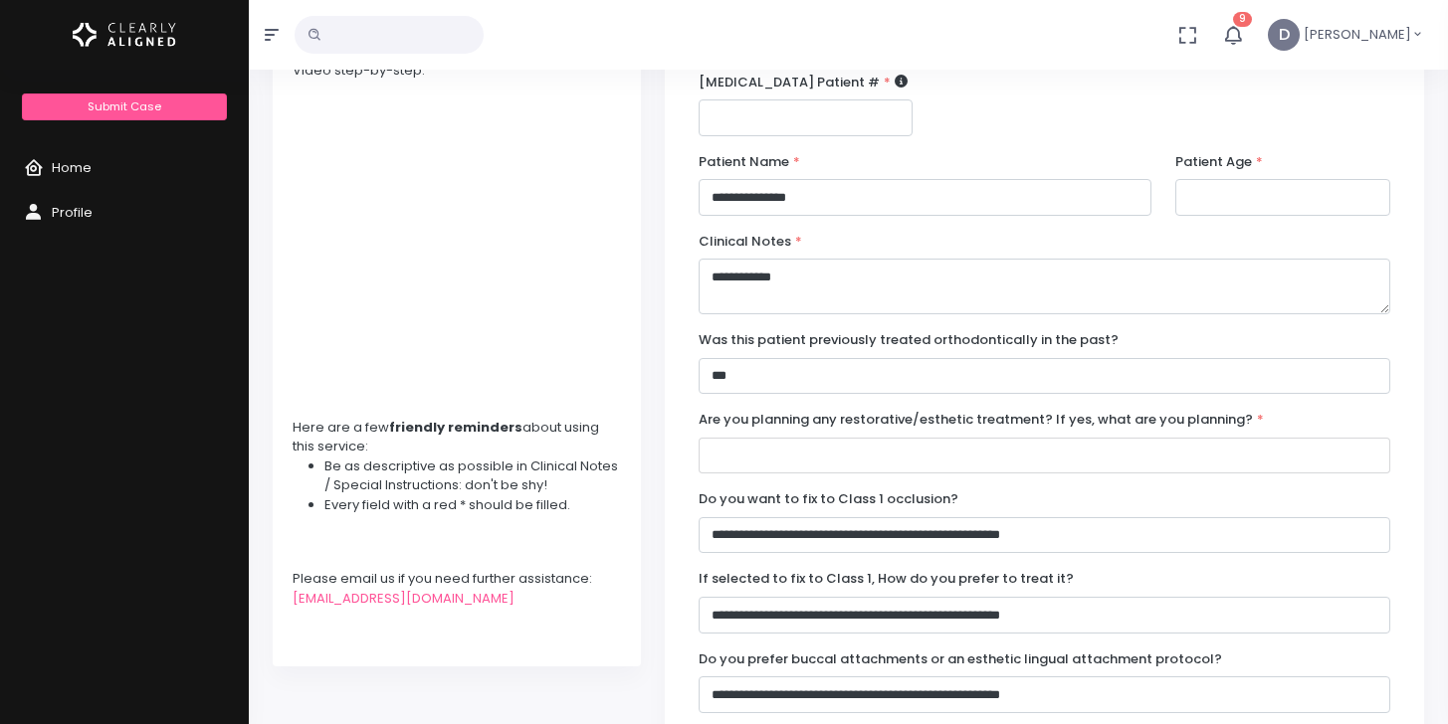
click at [1201, 438] on input "text" at bounding box center [1045, 456] width 692 height 37
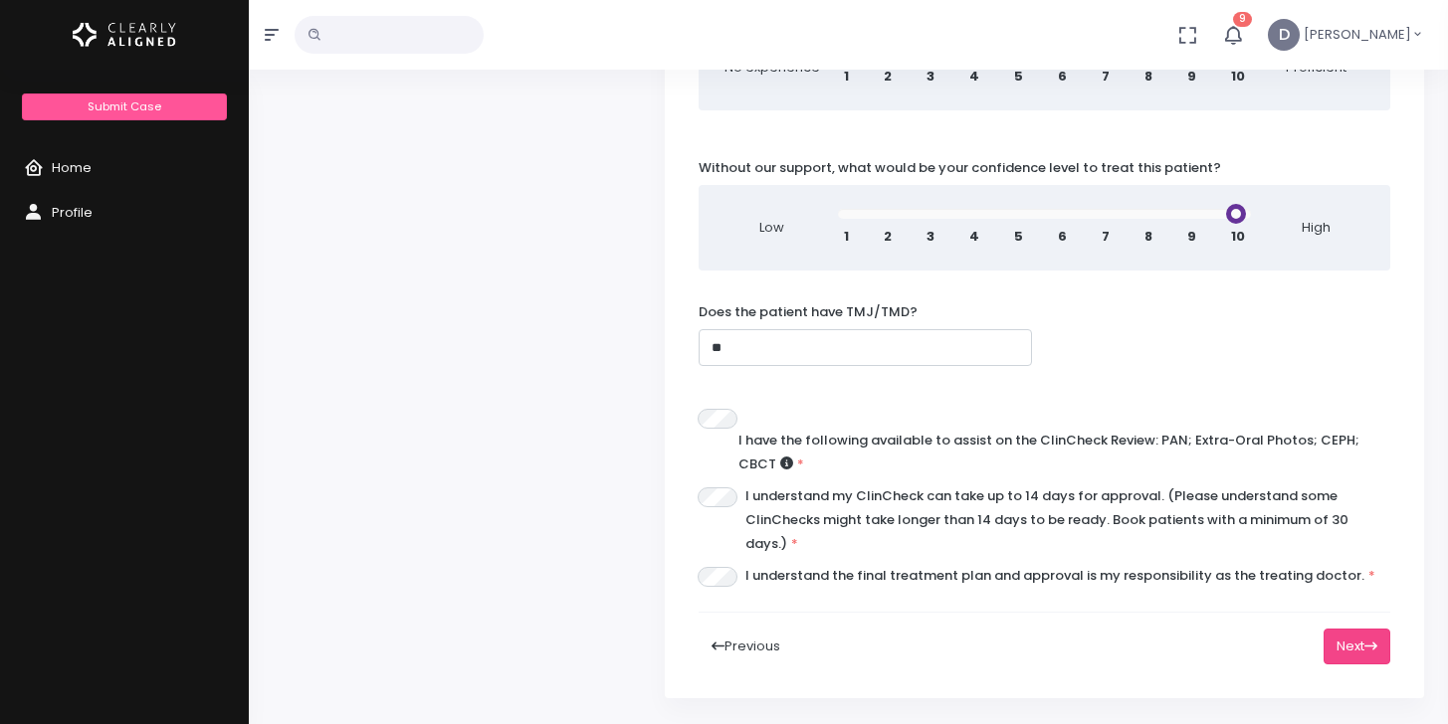
type input "**"
click at [1376, 640] on icon at bounding box center [1370, 646] width 13 height 13
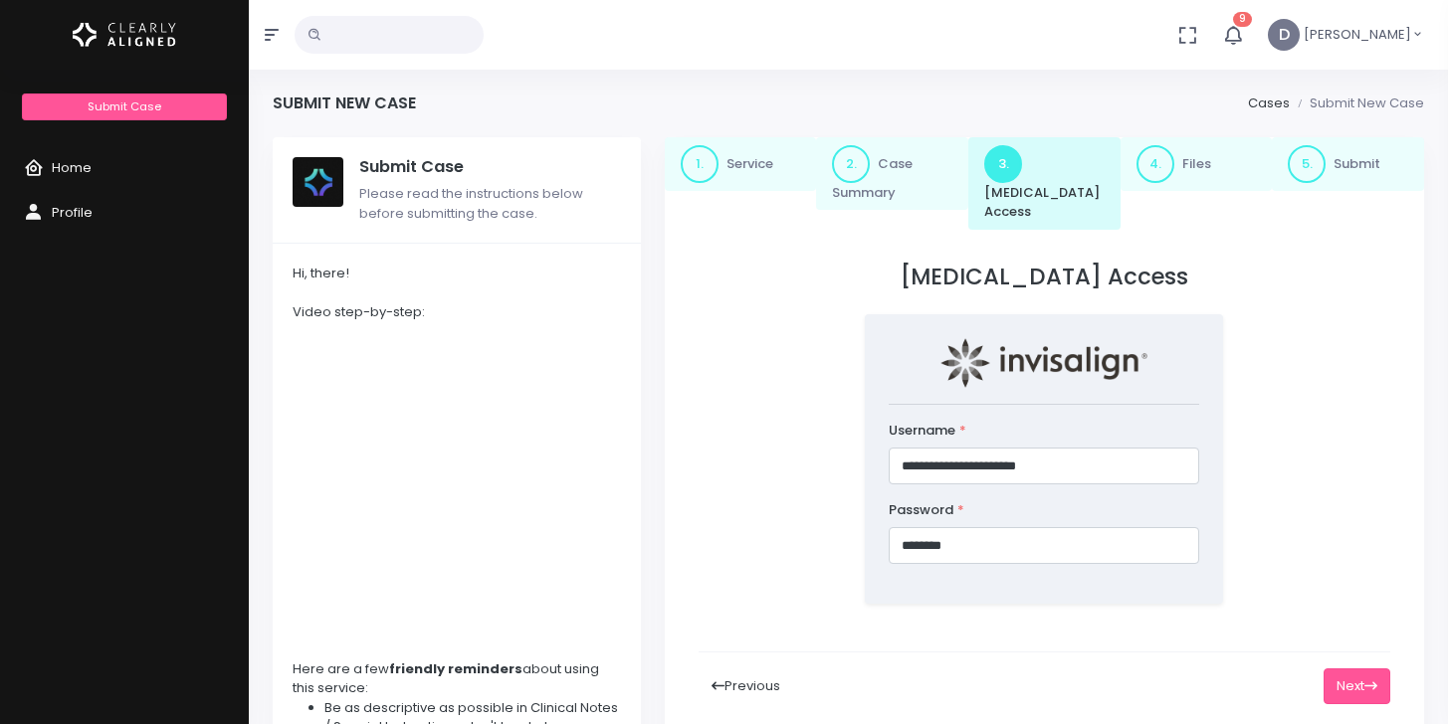
scroll to position [0, 0]
drag, startPoint x: 1020, startPoint y: 525, endPoint x: 896, endPoint y: 531, distance: 124.5
click at [896, 532] on input "********" at bounding box center [1044, 545] width 310 height 37
drag, startPoint x: 989, startPoint y: 525, endPoint x: 894, endPoint y: 532, distance: 95.8
click at [894, 532] on input "********" at bounding box center [1044, 545] width 310 height 37
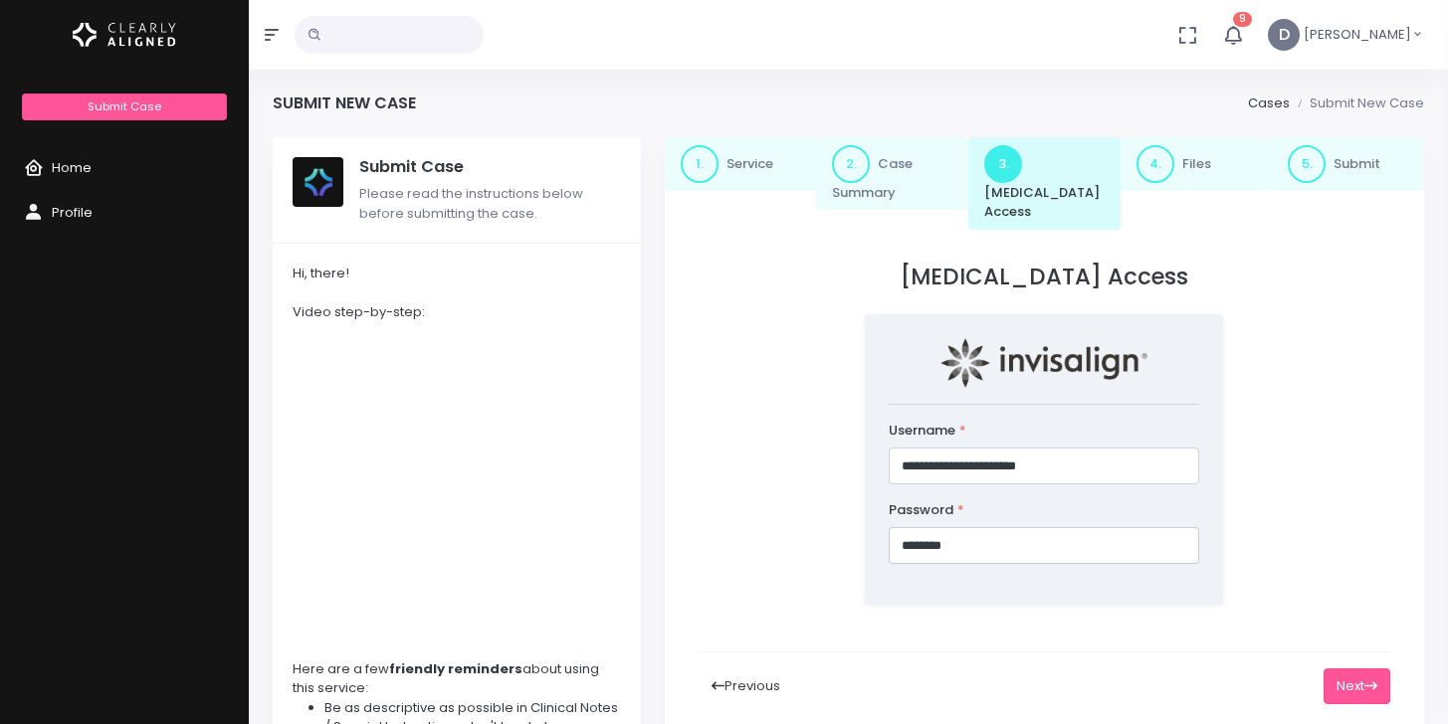
paste input "*"
type input "*********"
click at [1347, 675] on button "Next" at bounding box center [1356, 687] width 67 height 37
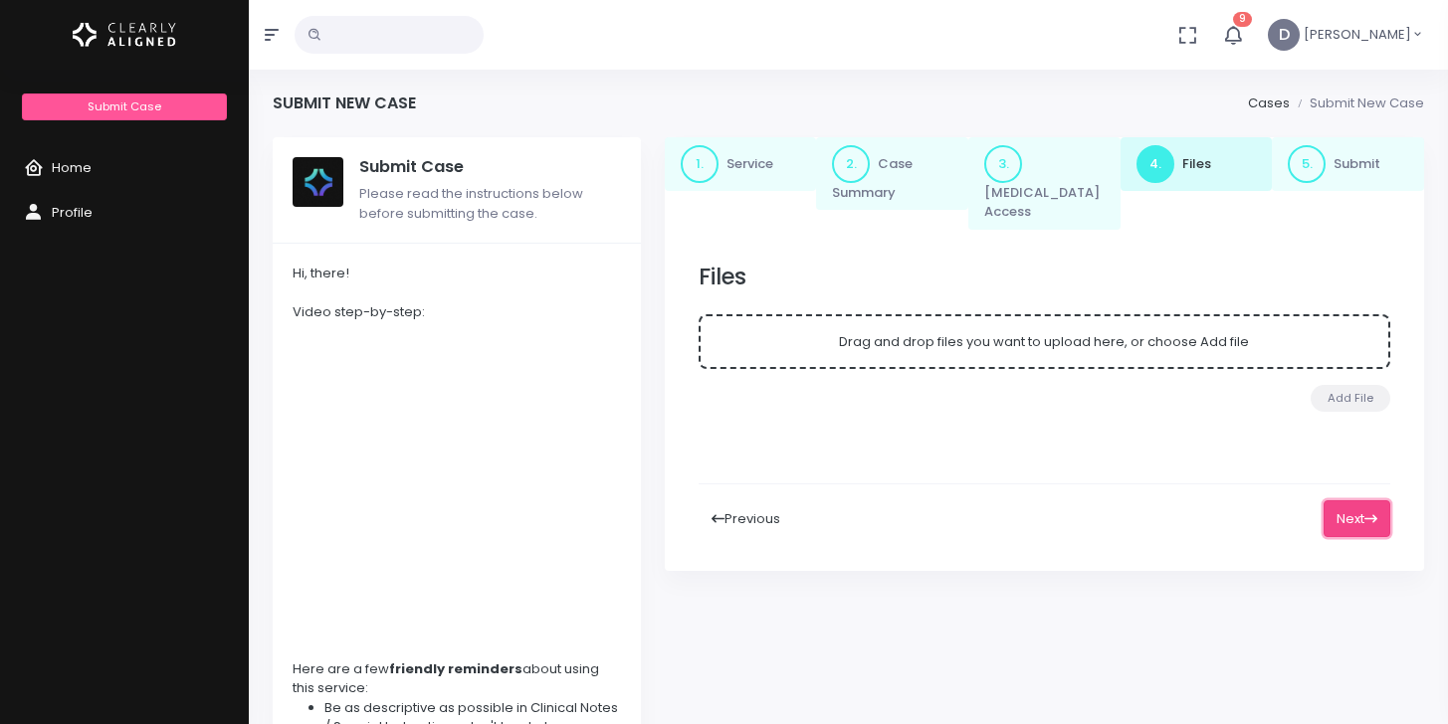
click at [1350, 502] on button "Next" at bounding box center [1356, 519] width 67 height 37
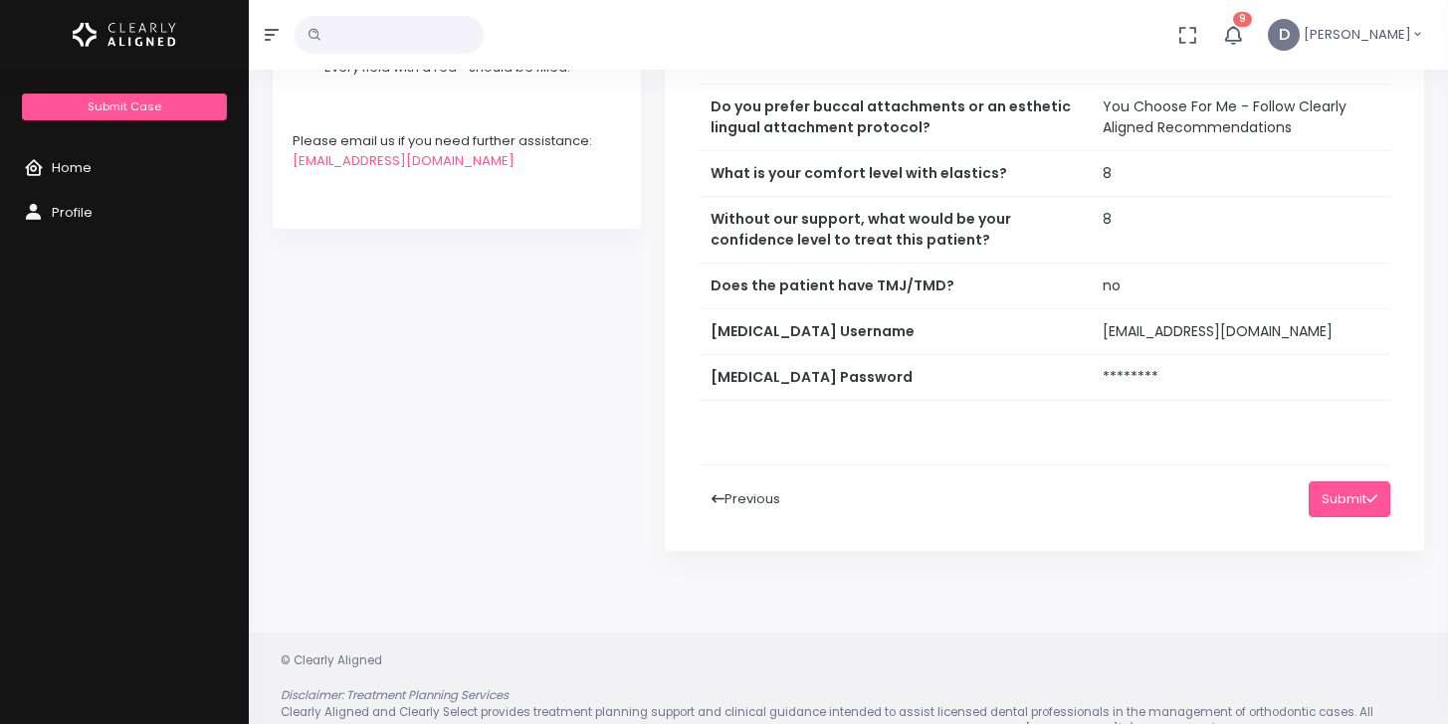
scroll to position [687, 0]
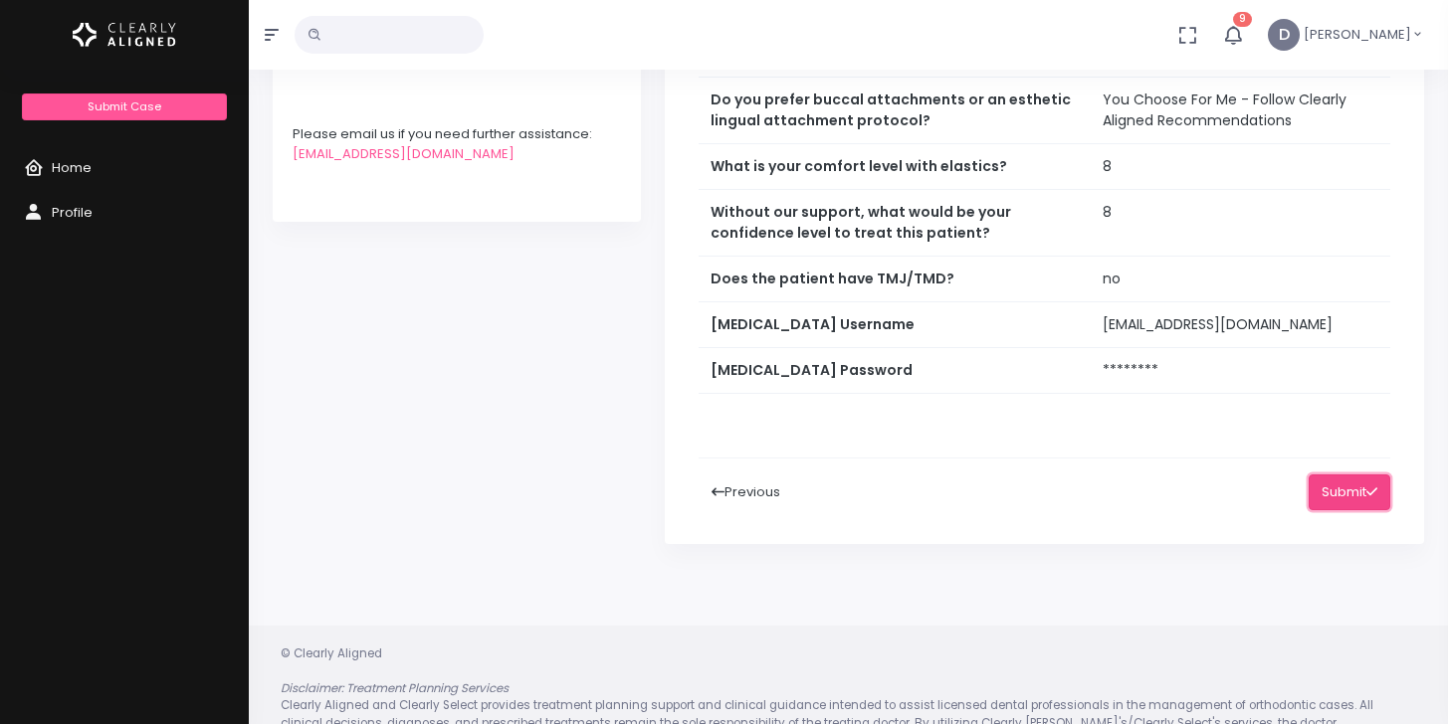
click at [1348, 475] on button "Submit" at bounding box center [1349, 493] width 82 height 37
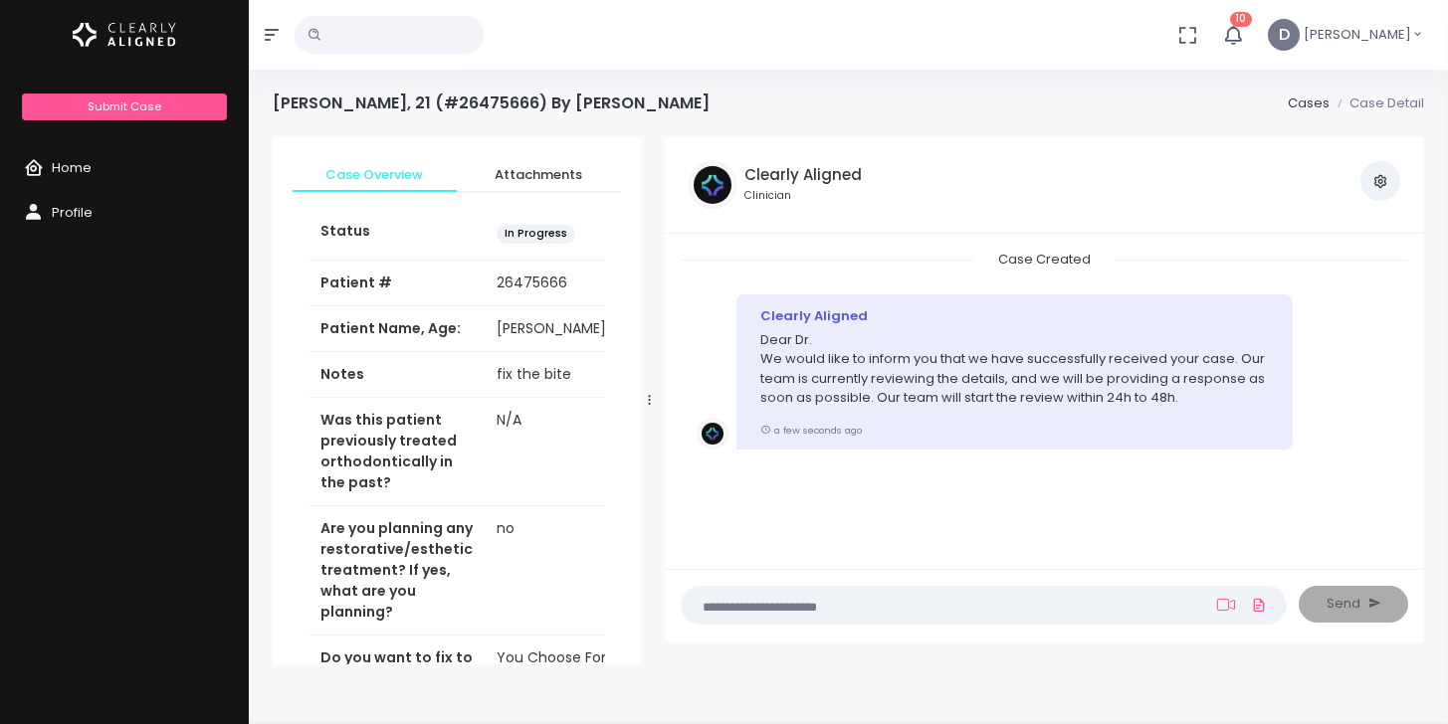
click at [1244, 31] on icon "button" at bounding box center [1233, 35] width 22 height 22
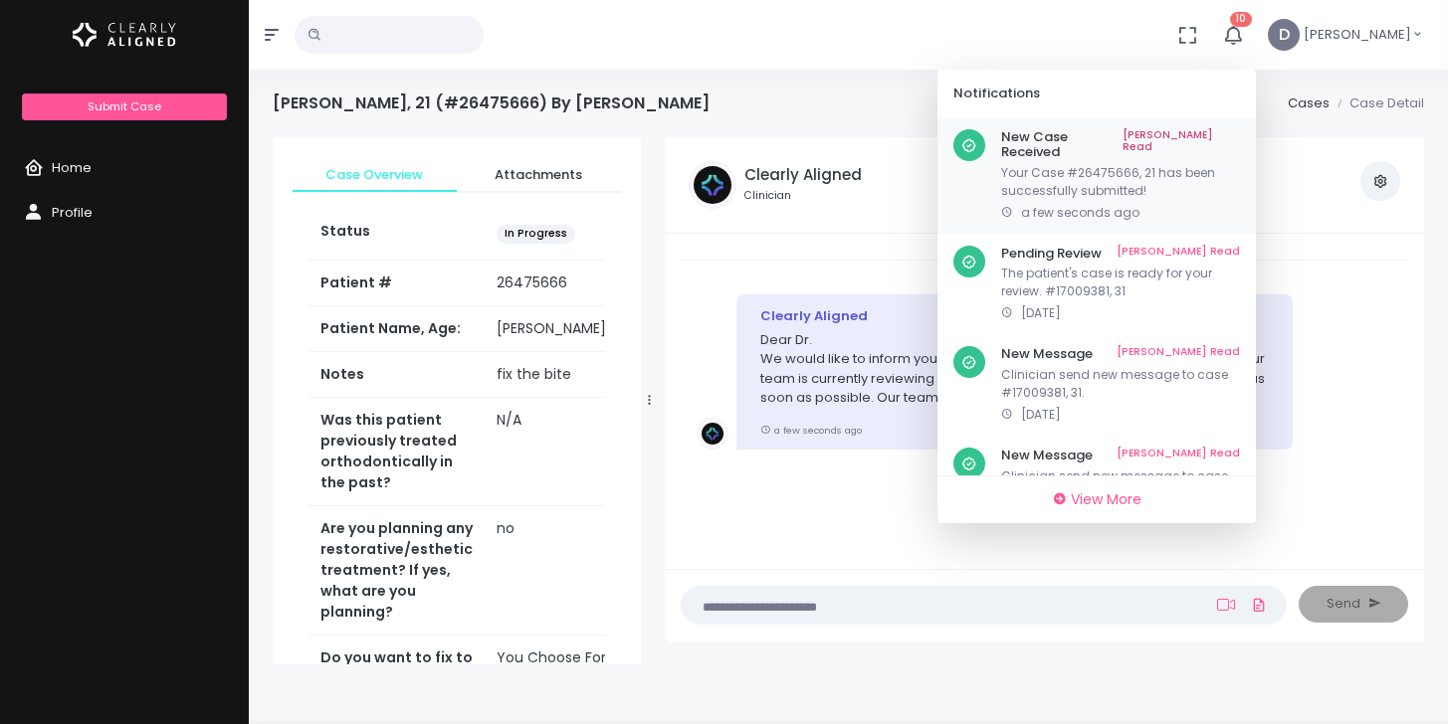
click at [1234, 130] on link "[PERSON_NAME] Read" at bounding box center [1180, 144] width 117 height 31
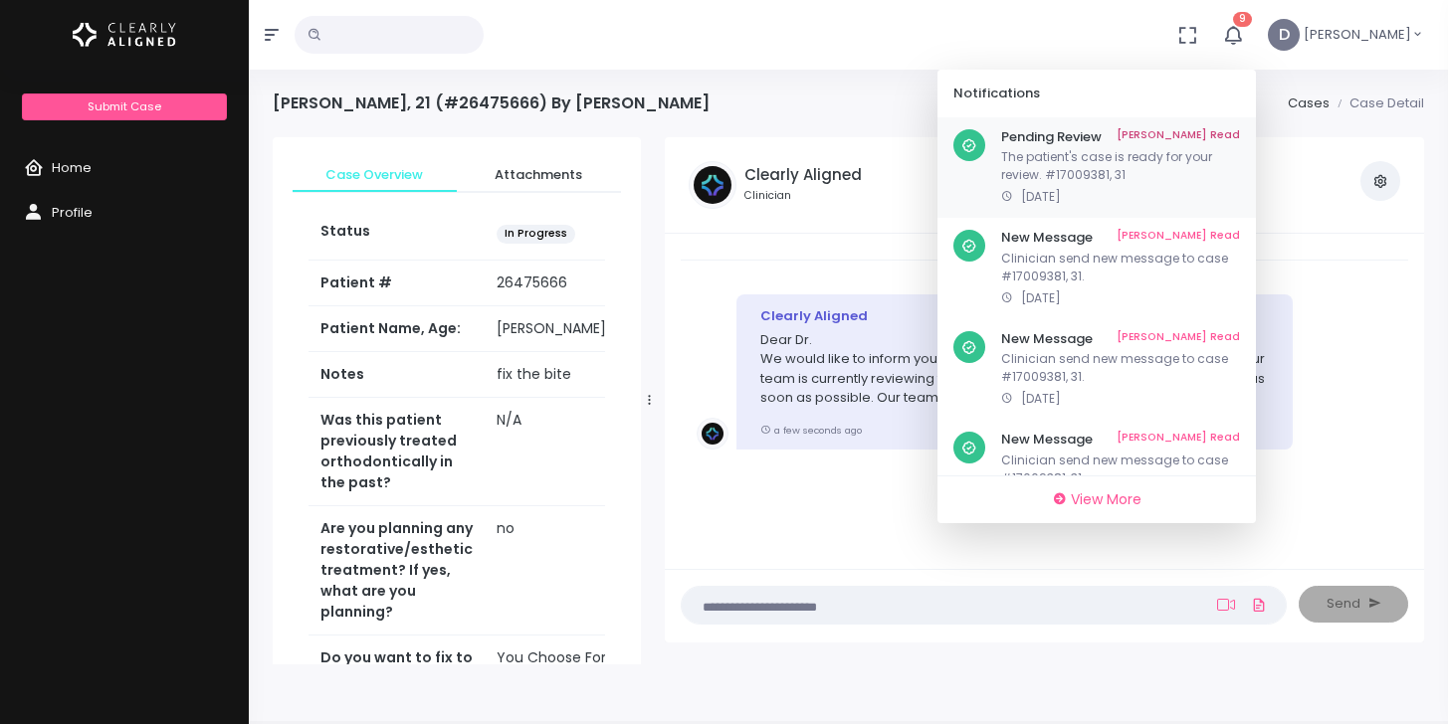
click at [1228, 131] on link "[PERSON_NAME] Read" at bounding box center [1177, 137] width 123 height 16
click at [1229, 132] on link "[PERSON_NAME] Read" at bounding box center [1177, 137] width 123 height 16
click at [1220, 131] on link "[PERSON_NAME] Read" at bounding box center [1177, 137] width 123 height 16
click at [1221, 124] on div "New Message Mark As Read Clinician send new message to case #17009381, 31. [DAT…" at bounding box center [1096, 167] width 318 height 101
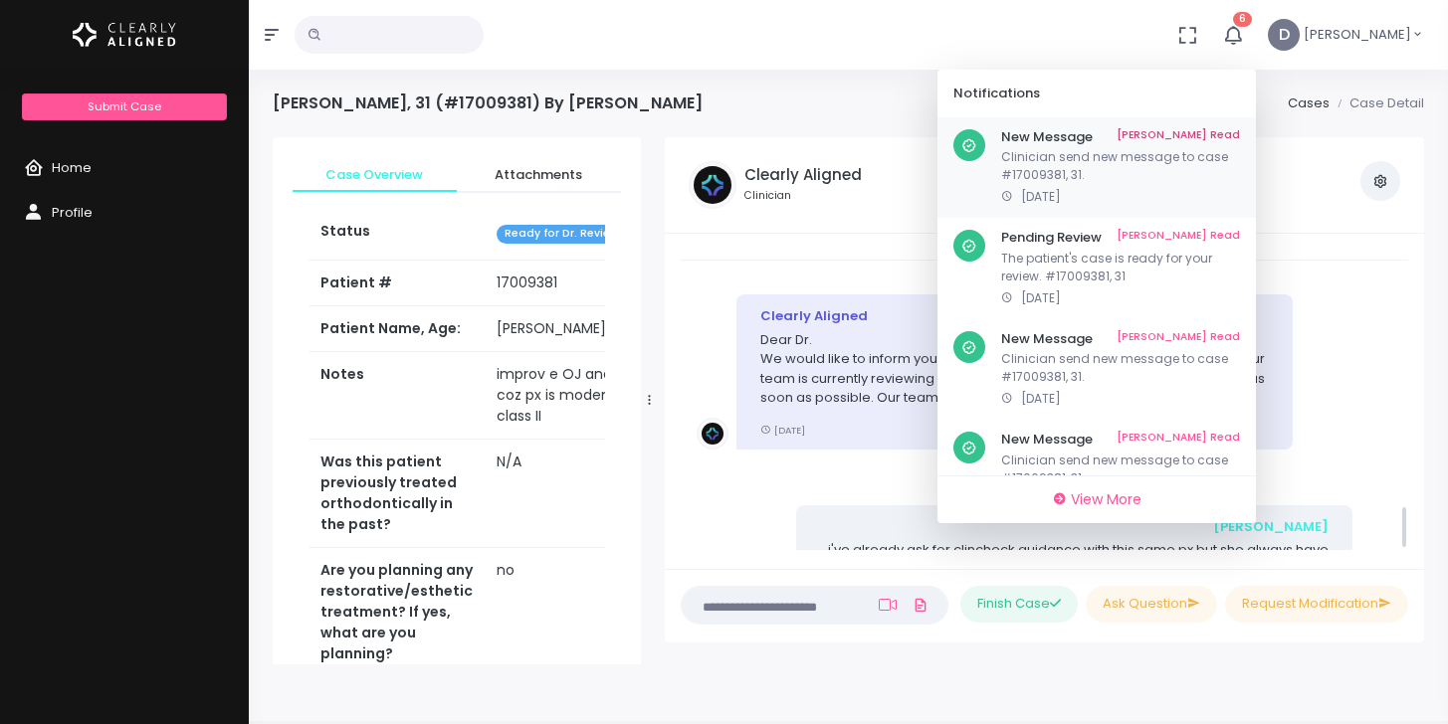
scroll to position [1720, 0]
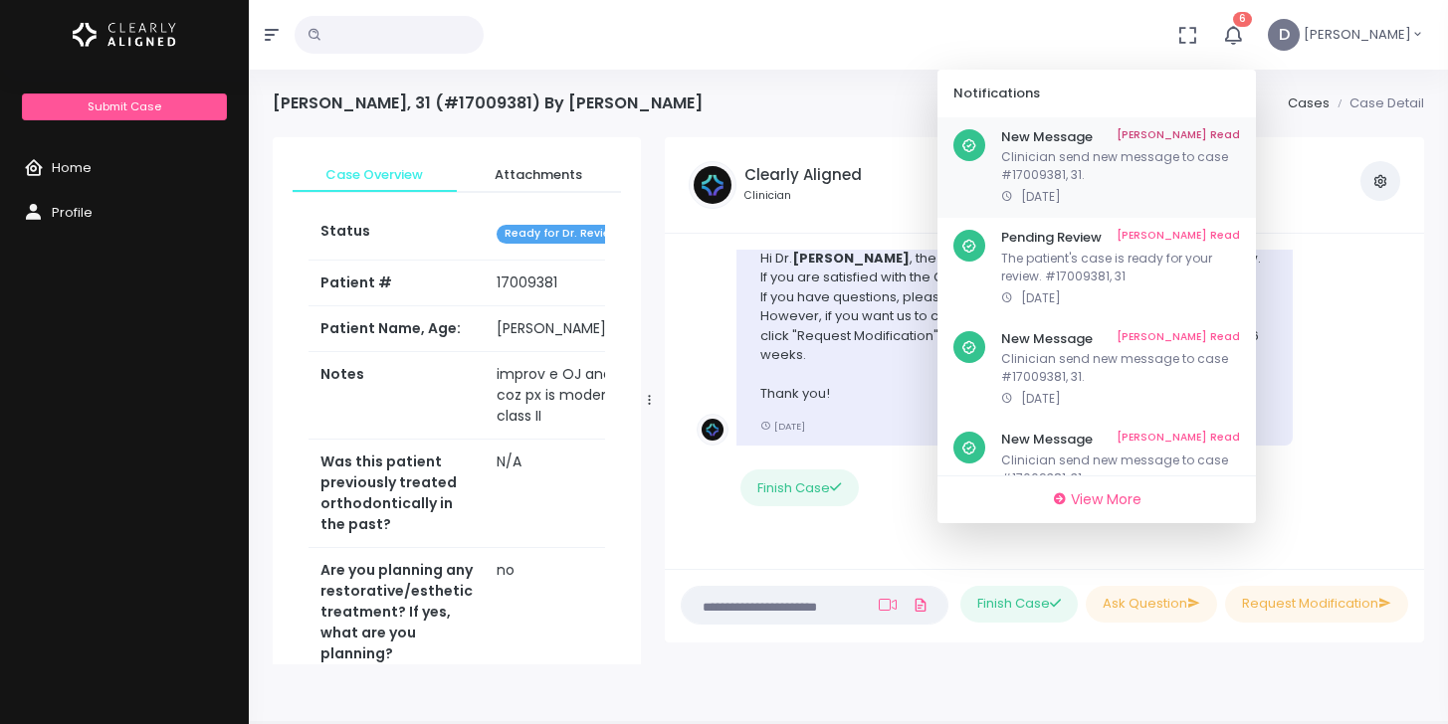
click at [1229, 137] on link "[PERSON_NAME] Read" at bounding box center [1177, 137] width 123 height 16
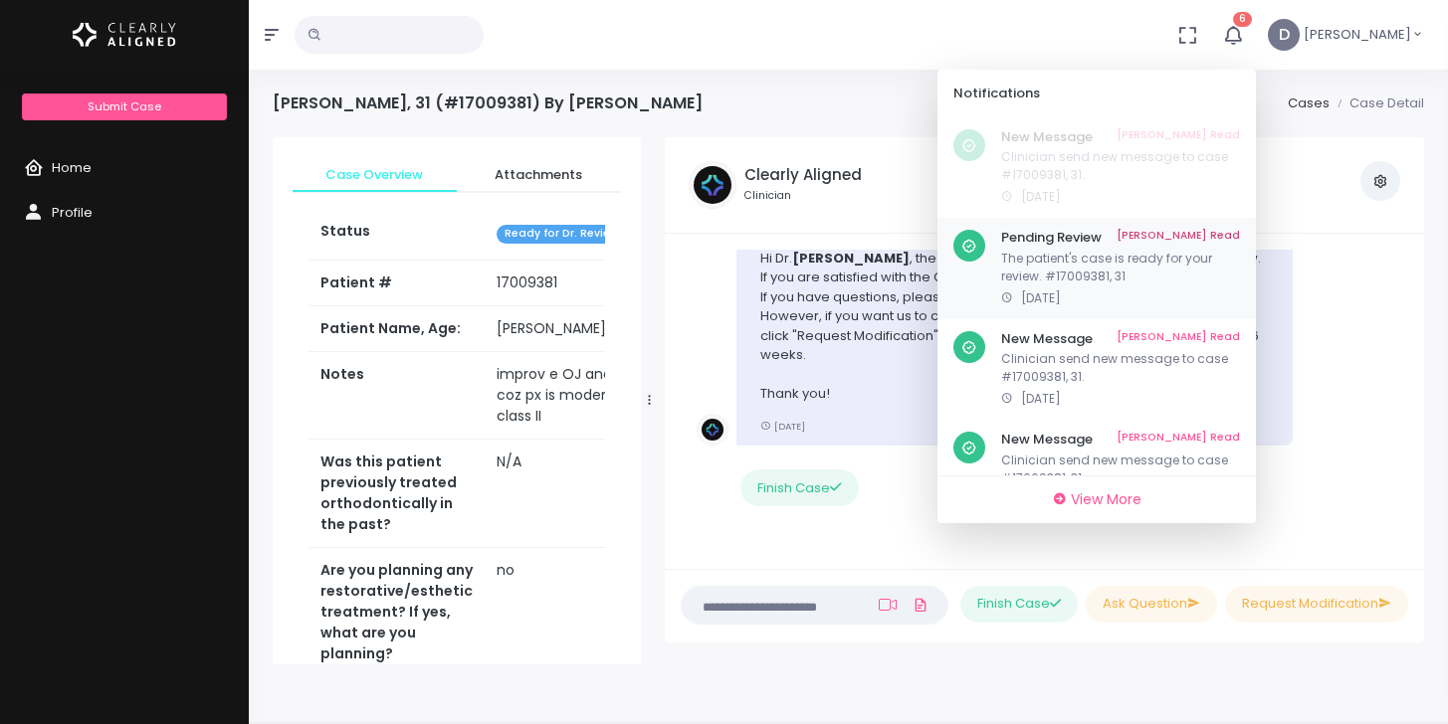
click at [1208, 239] on div "New Message Mark As Read Clinician send new message to case #17009381, 31. [DAT…" at bounding box center [1096, 428] width 318 height 622
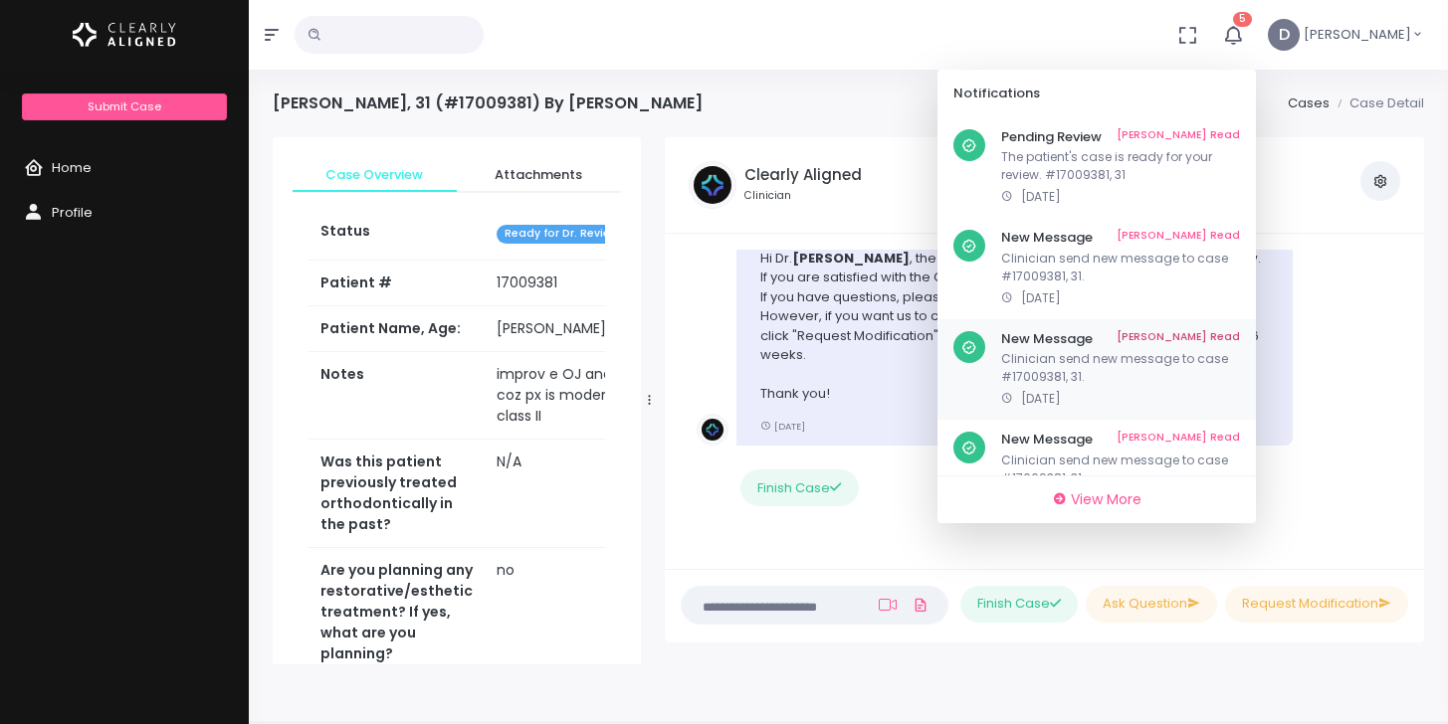
click at [1202, 340] on link "[PERSON_NAME] Read" at bounding box center [1177, 339] width 123 height 16
click at [1204, 434] on link "[PERSON_NAME] Read" at bounding box center [1180, 447] width 117 height 31
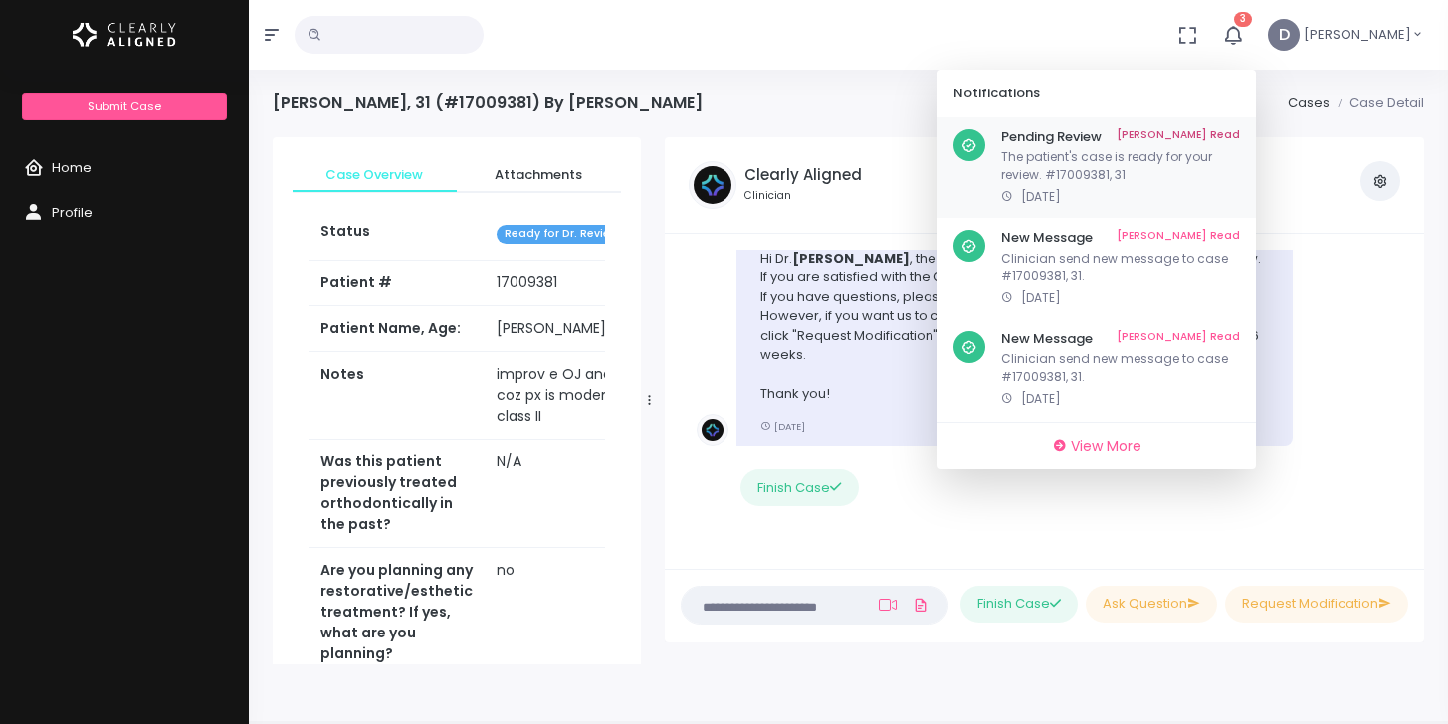
click at [1209, 132] on link "[PERSON_NAME] Read" at bounding box center [1177, 137] width 123 height 16
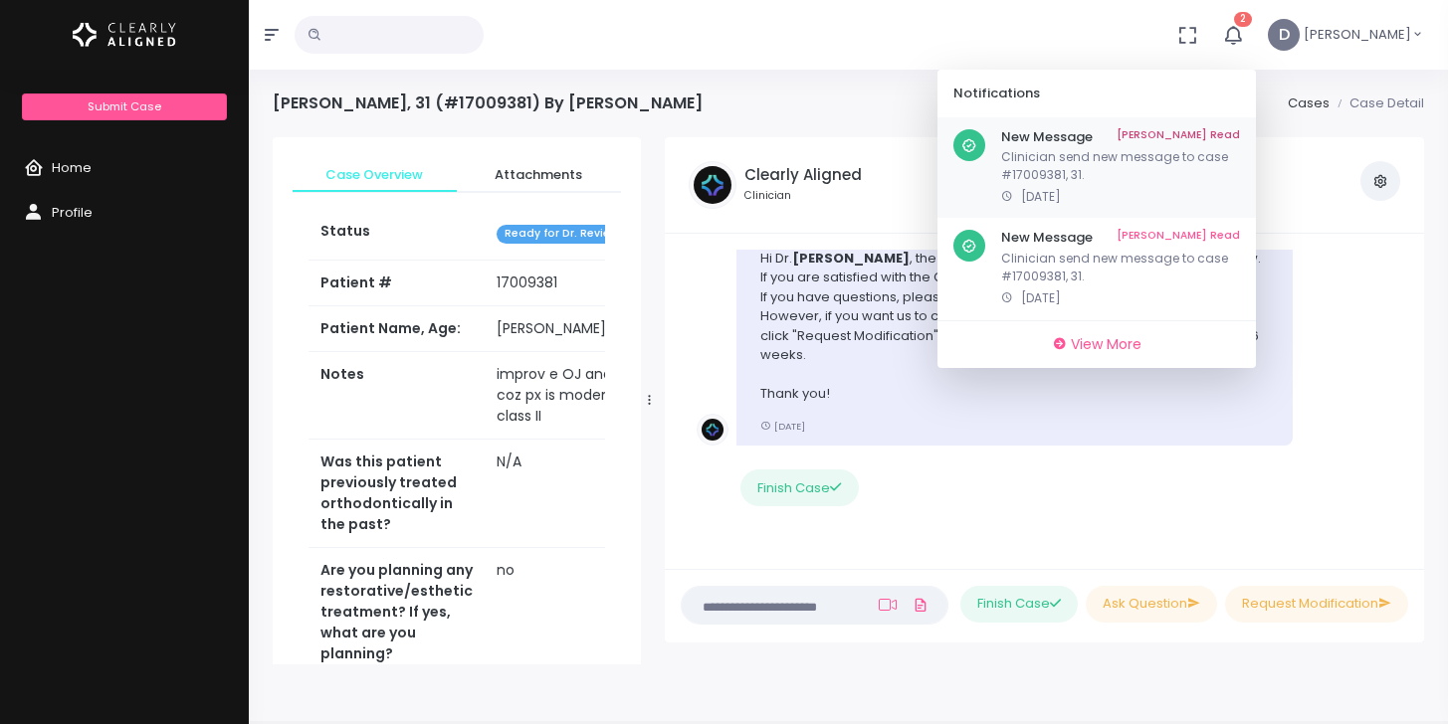
click at [1196, 133] on link "[PERSON_NAME] Read" at bounding box center [1177, 137] width 123 height 16
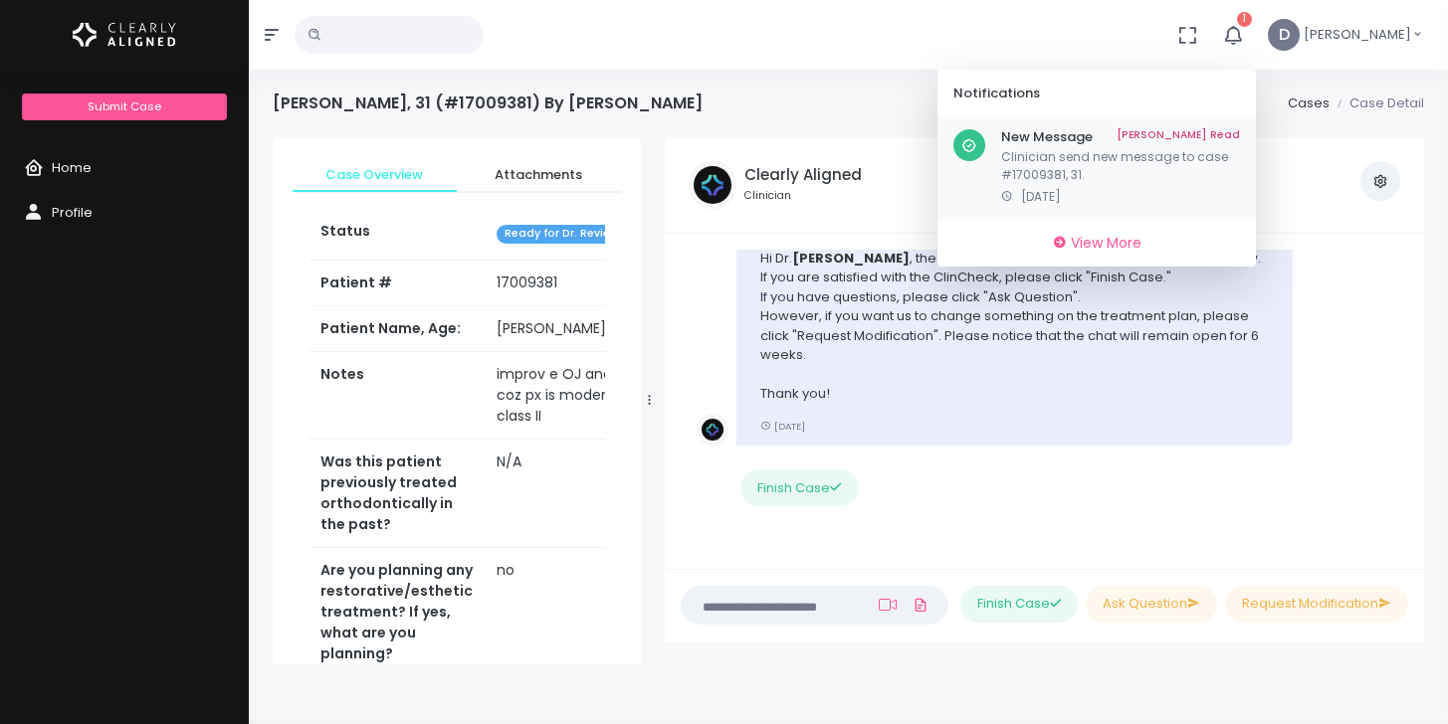
click at [1213, 130] on link "[PERSON_NAME] Read" at bounding box center [1177, 137] width 123 height 16
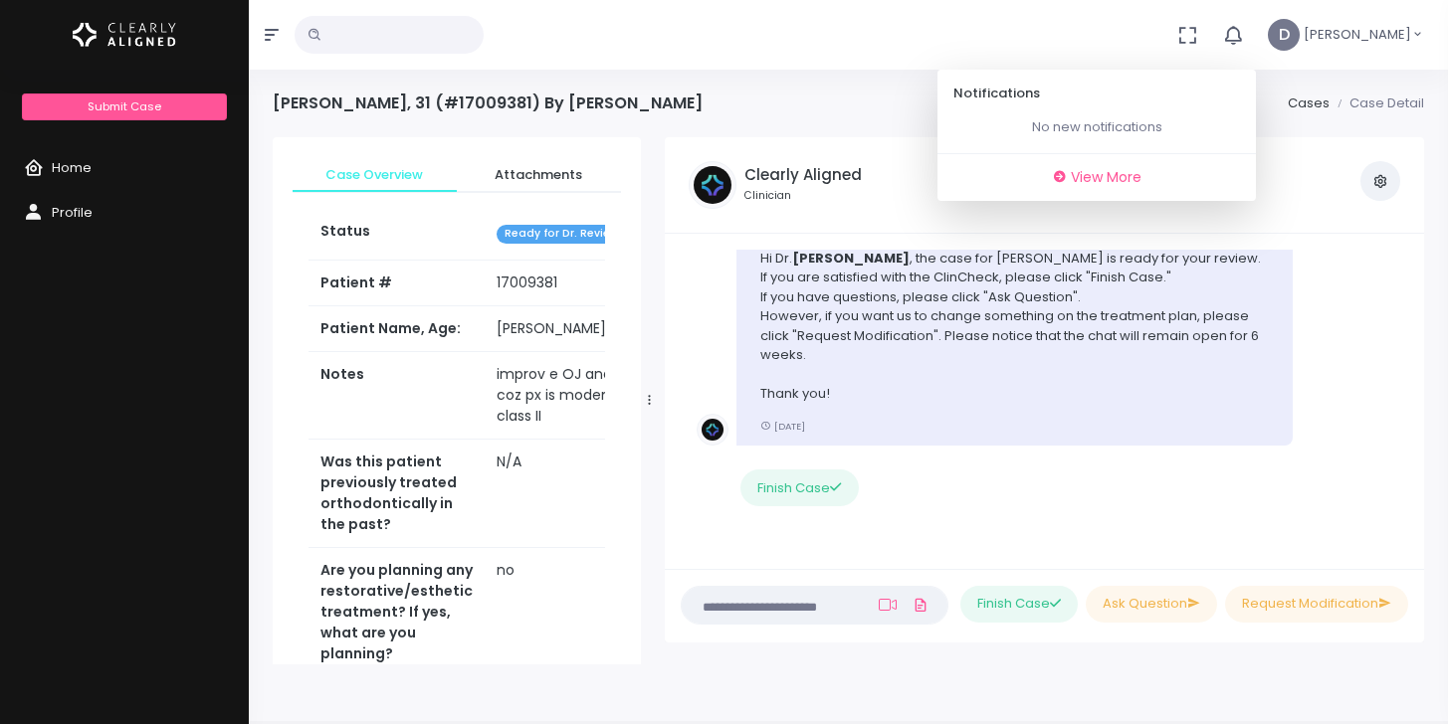
click at [1338, 241] on div "Case Created Clearly Aligned Dear Dr. We would like to inform you that we have …" at bounding box center [1044, 401] width 759 height 335
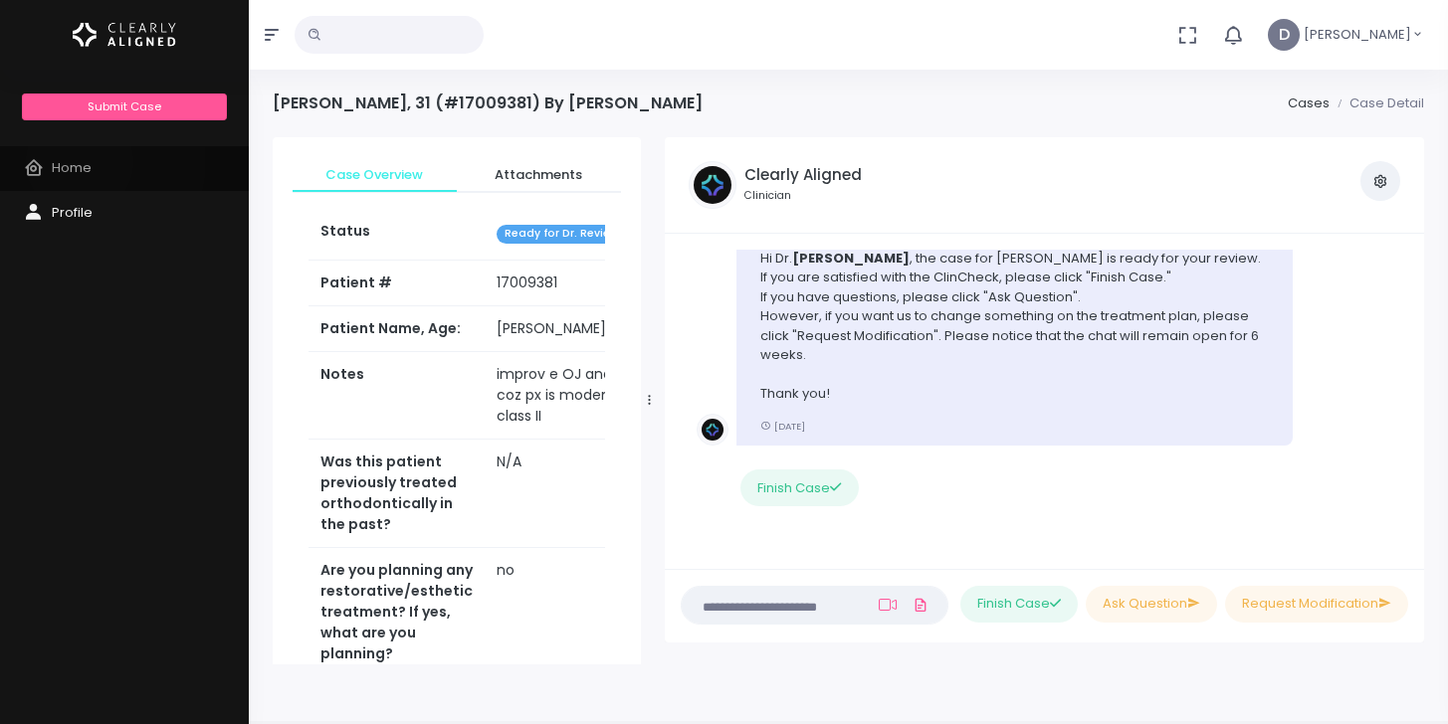
click at [80, 162] on span "Home" at bounding box center [72, 167] width 40 height 19
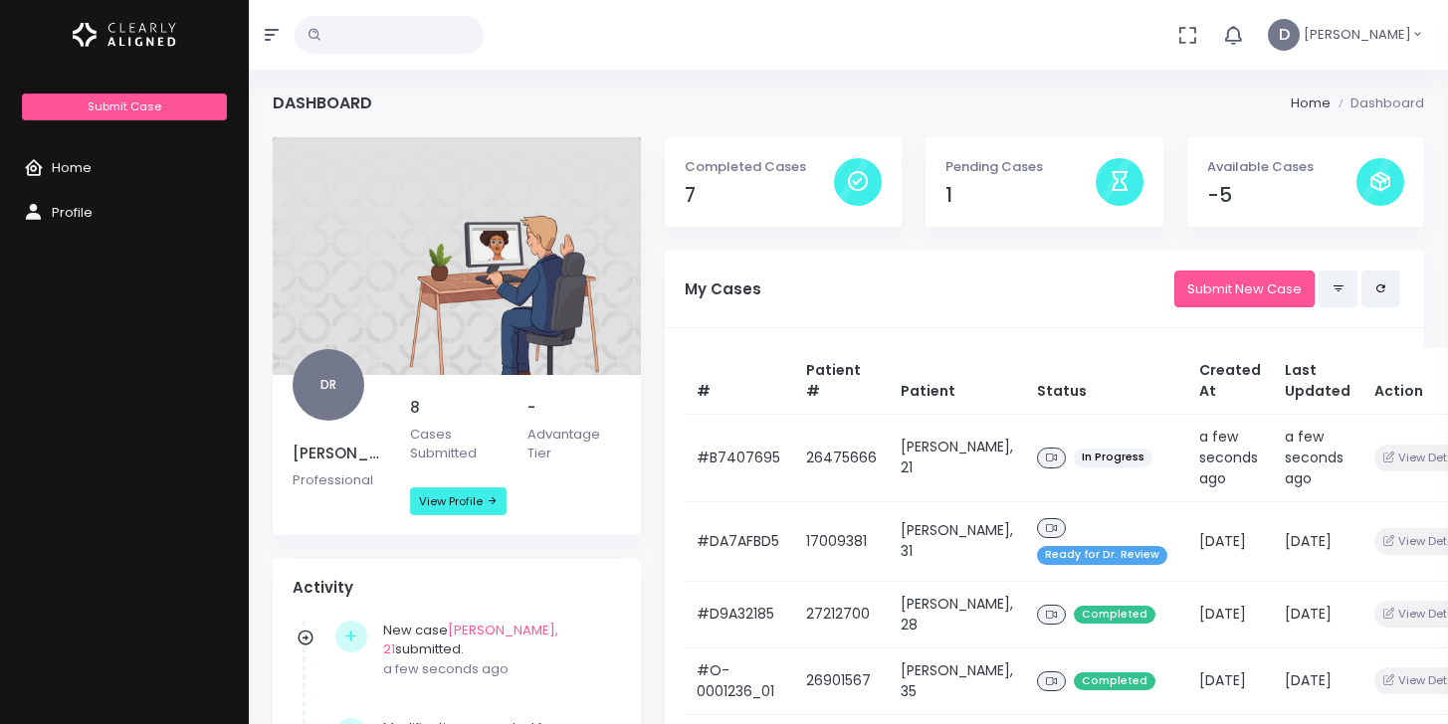
click at [1378, 182] on div at bounding box center [1380, 182] width 48 height 48
click at [1208, 193] on h4 "-5" at bounding box center [1281, 195] width 149 height 23
